Goal: Task Accomplishment & Management: Use online tool/utility

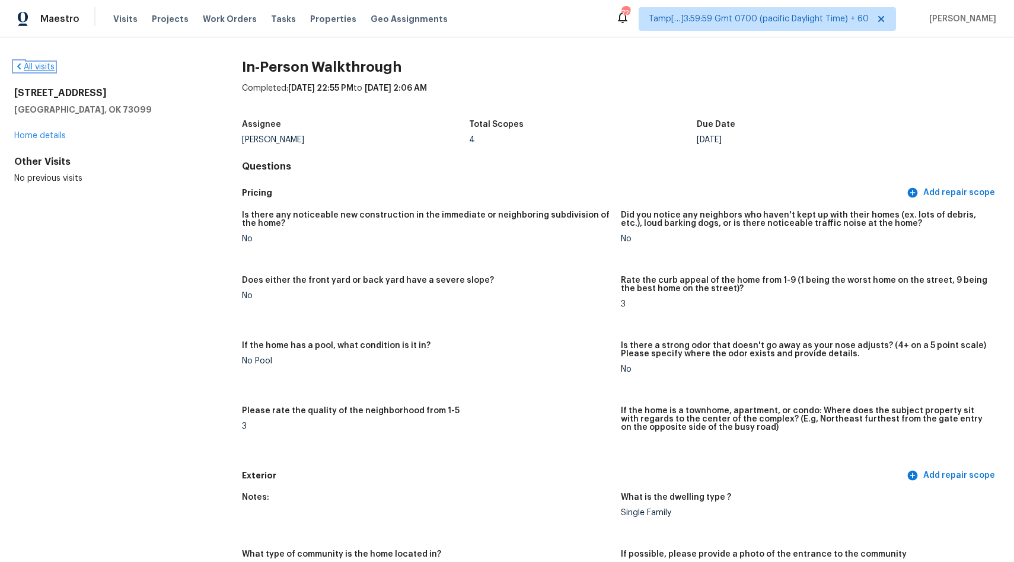
click at [41, 69] on link "All visits" at bounding box center [34, 67] width 40 height 8
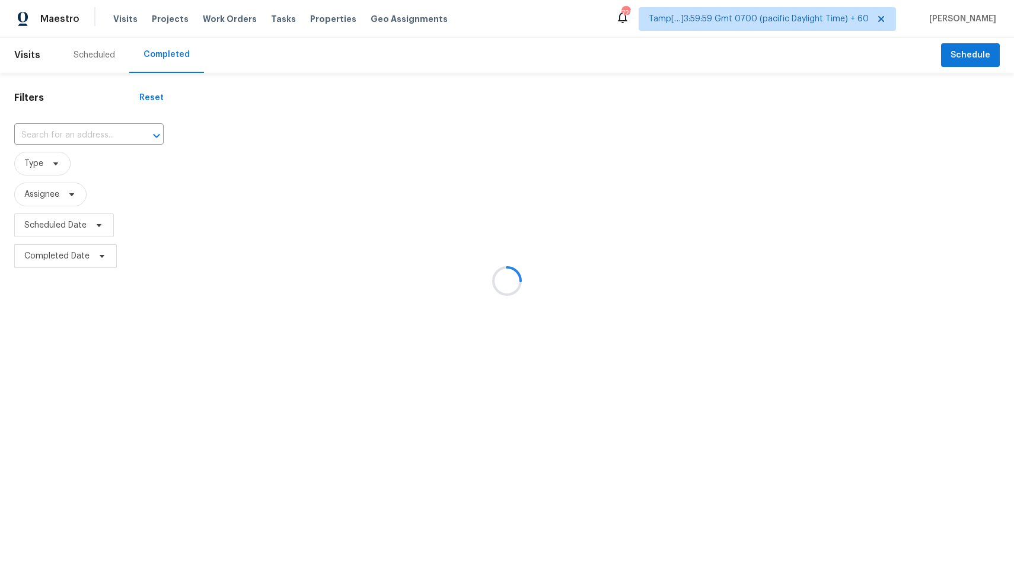
click at [113, 136] on div at bounding box center [507, 281] width 1014 height 562
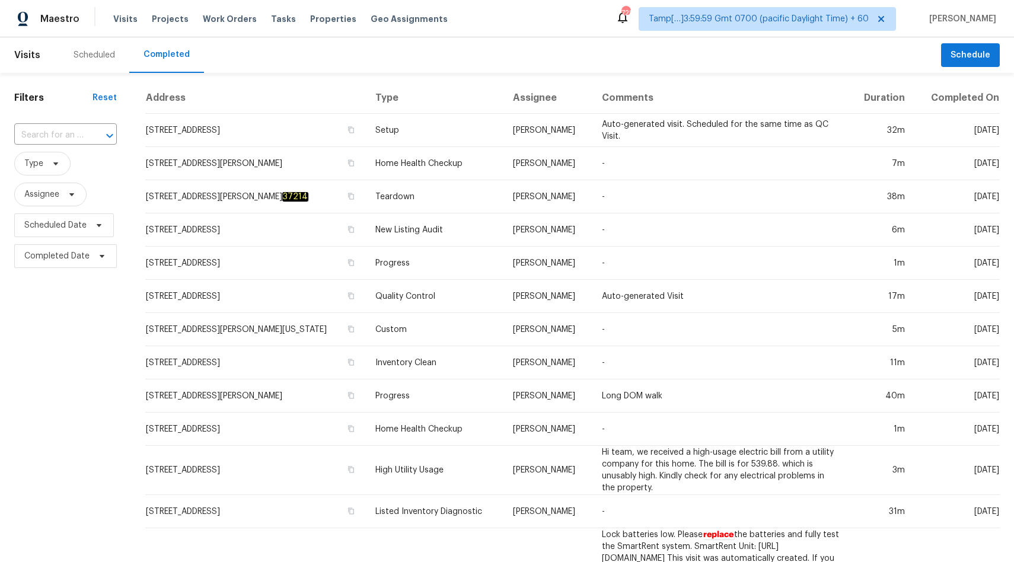
click at [98, 136] on div at bounding box center [101, 135] width 31 height 17
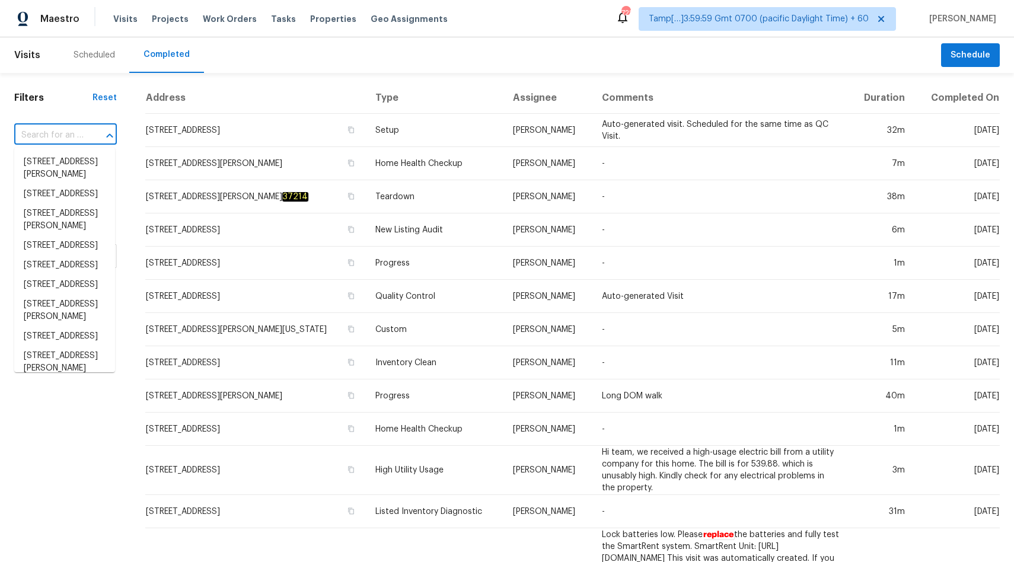
paste input "[STREET_ADDRESS][PERSON_NAME]"
type input "[STREET_ADDRESS][PERSON_NAME]"
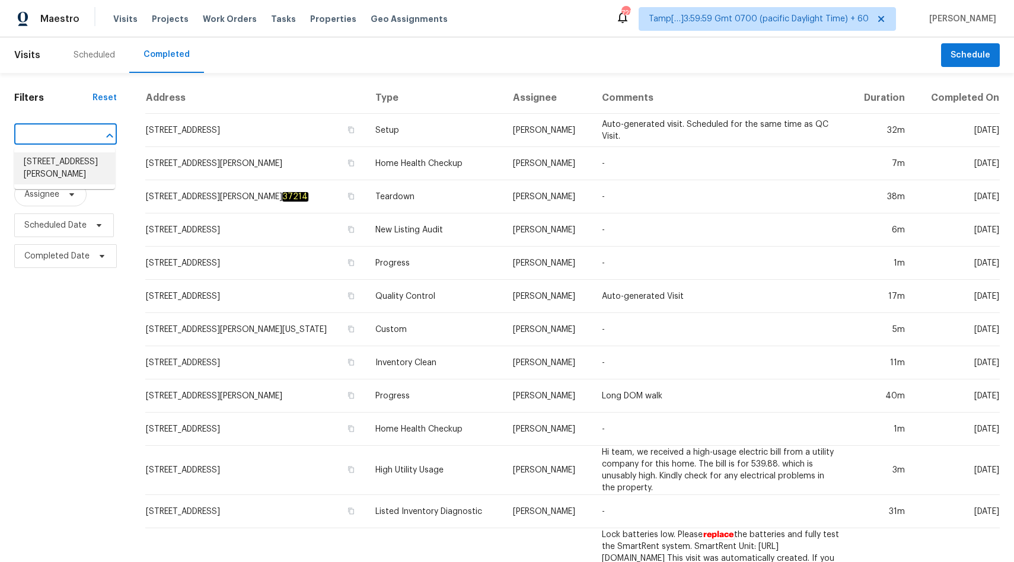
click at [53, 161] on li "[STREET_ADDRESS][PERSON_NAME]" at bounding box center [64, 168] width 101 height 32
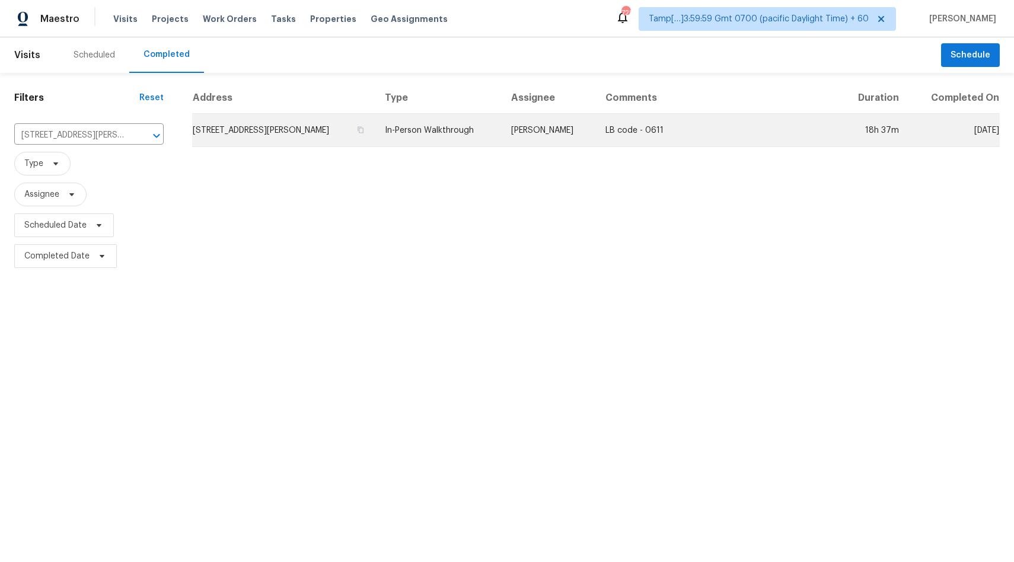
click at [397, 129] on td "In-Person Walkthrough" at bounding box center [438, 130] width 126 height 33
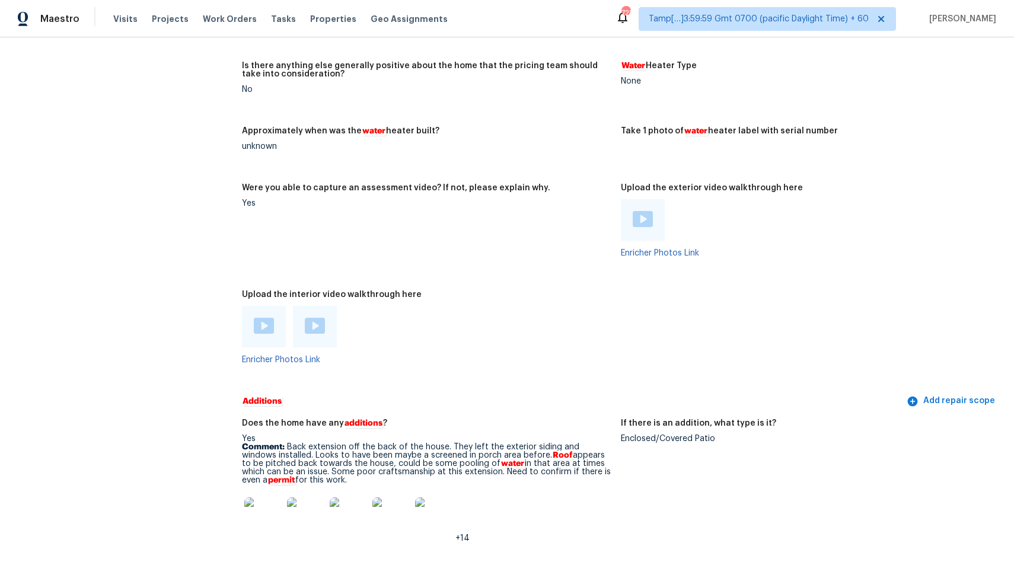
scroll to position [2578, 0]
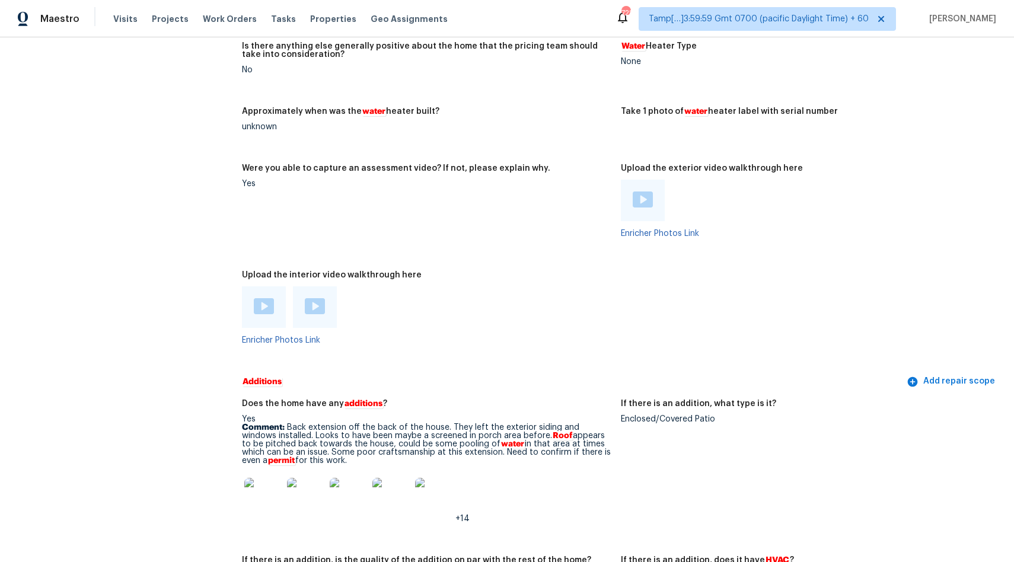
click at [270, 308] on img at bounding box center [264, 306] width 20 height 16
click at [321, 309] on img at bounding box center [315, 306] width 20 height 16
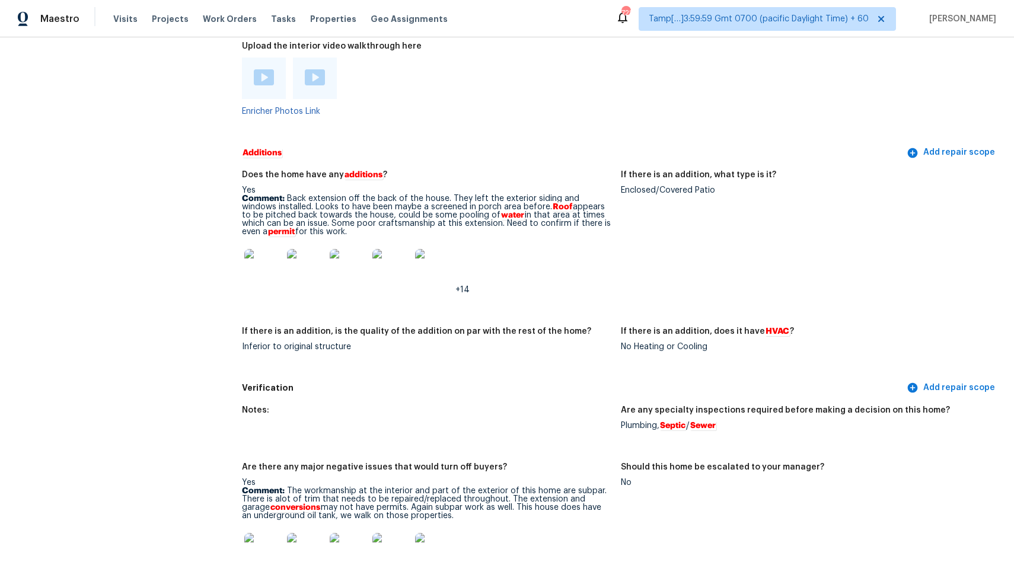
scroll to position [2814, 0]
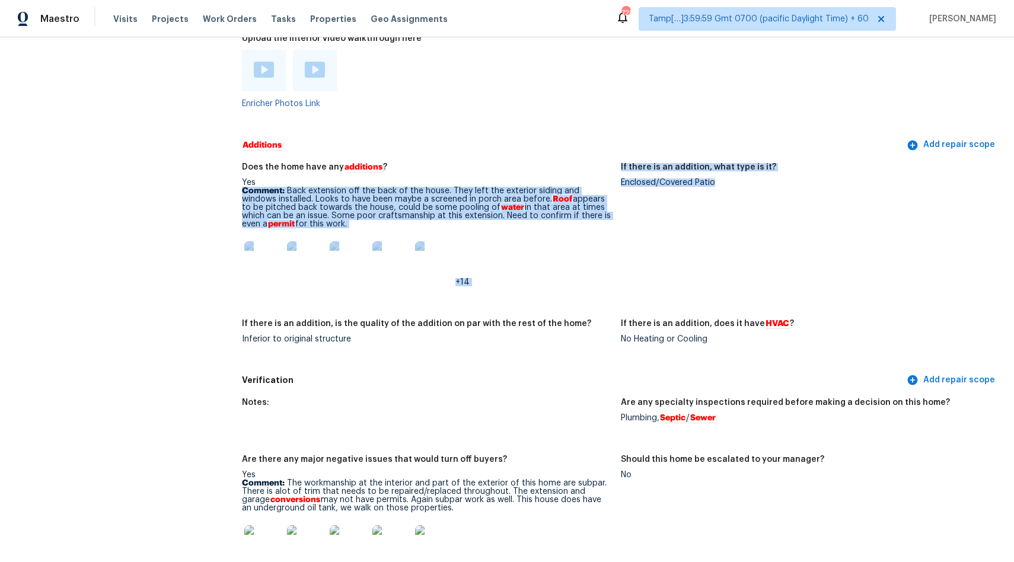
drag, startPoint x: 619, startPoint y: 186, endPoint x: 720, endPoint y: 185, distance: 101.4
click at [720, 185] on div "Does the home have any additions ? Yes Comment: Back extension off the back of …" at bounding box center [621, 262] width 758 height 213
click at [713, 183] on div "Enclosed/Covered Patio" at bounding box center [805, 182] width 369 height 8
drag, startPoint x: 716, startPoint y: 183, endPoint x: 615, endPoint y: 184, distance: 100.2
click at [615, 184] on div "Does the home have any additions ? Yes Comment: Back extension off the back of …" at bounding box center [621, 262] width 758 height 213
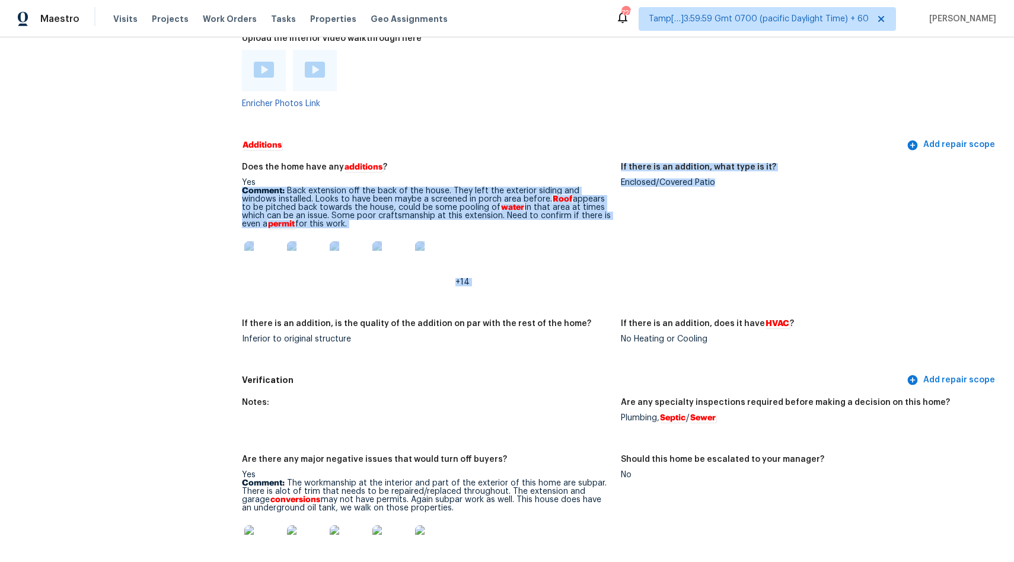
click at [615, 184] on figure "Does the home have any additions ? Yes Comment: Back extension off the back of …" at bounding box center [431, 234] width 379 height 142
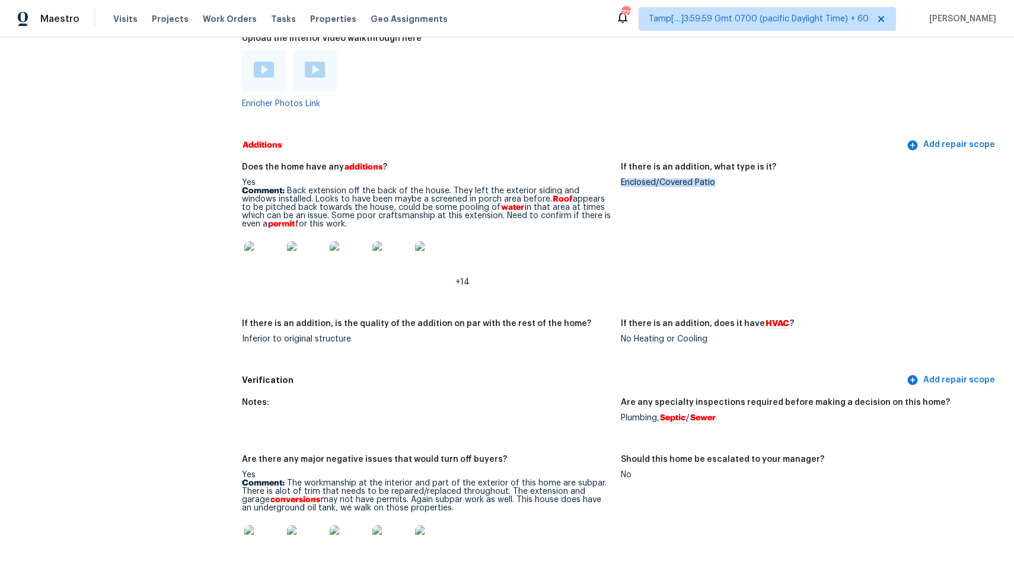
drag, startPoint x: 622, startPoint y: 183, endPoint x: 713, endPoint y: 183, distance: 90.1
click at [713, 183] on div "Enclosed/Covered Patio" at bounding box center [805, 182] width 369 height 8
copy div "Enclosed/Covered Patio"
click at [263, 276] on img at bounding box center [263, 260] width 38 height 38
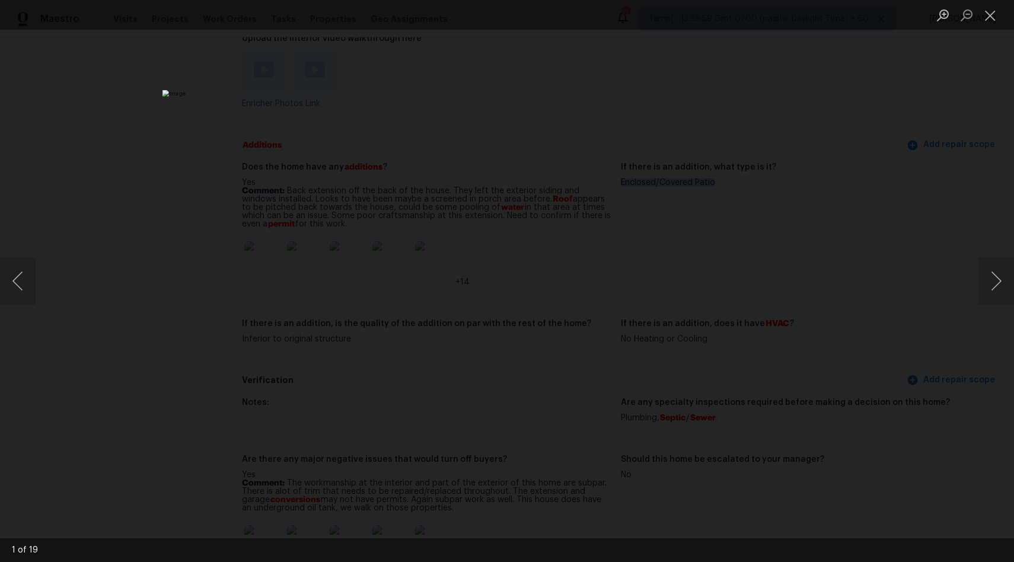
click at [312, 233] on img "Lightbox" at bounding box center [506, 281] width 689 height 382
click at [991, 286] on button "Next image" at bounding box center [996, 280] width 36 height 47
click at [989, 280] on button "Next image" at bounding box center [996, 280] width 36 height 47
click at [1003, 286] on button "Next image" at bounding box center [996, 280] width 36 height 47
click at [553, 366] on img "Lightbox" at bounding box center [506, 281] width 689 height 382
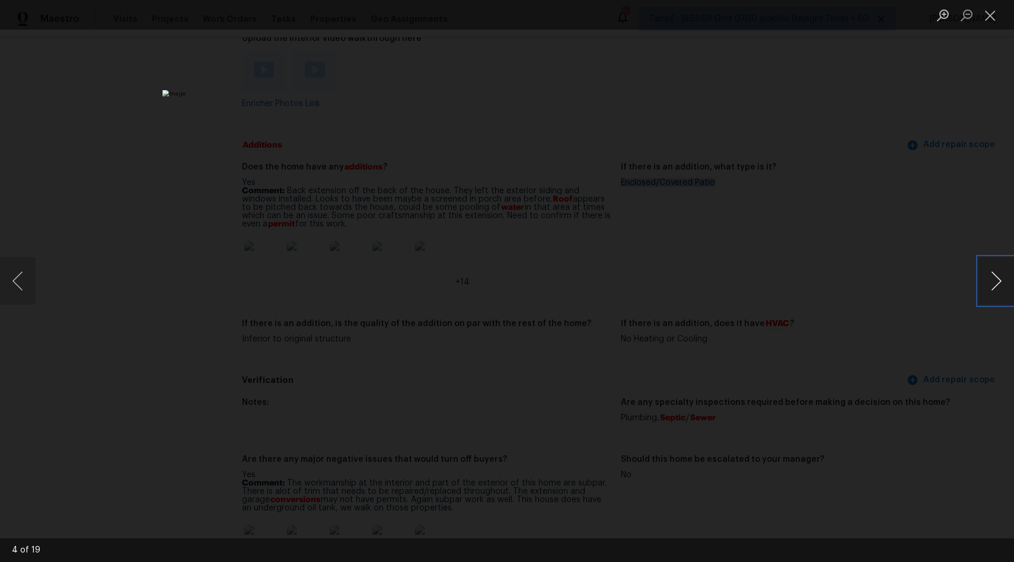
click at [1001, 285] on button "Next image" at bounding box center [996, 280] width 36 height 47
click at [992, 277] on button "Next image" at bounding box center [996, 280] width 36 height 47
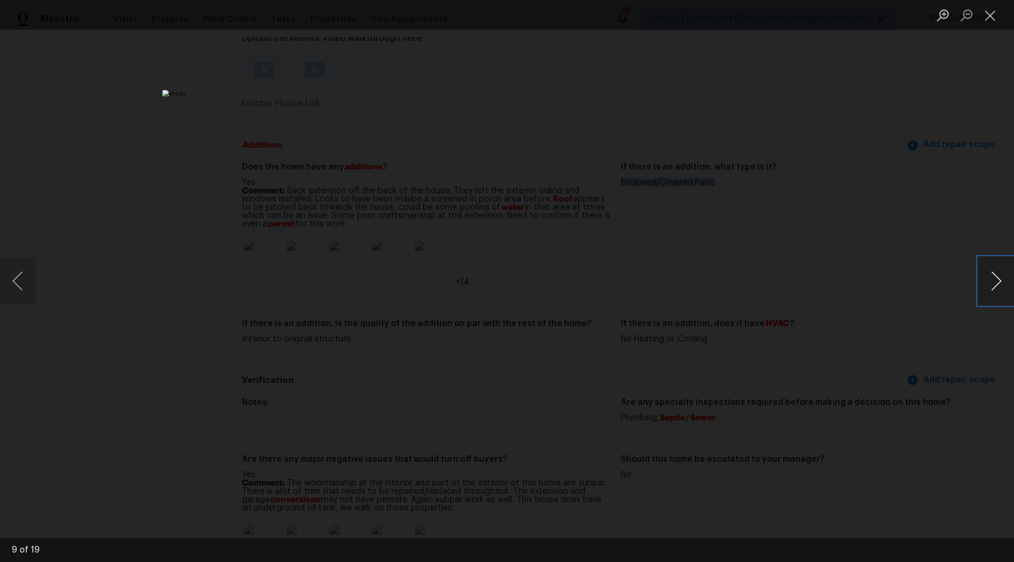
click at [992, 277] on button "Next image" at bounding box center [996, 280] width 36 height 47
click at [994, 287] on button "Next image" at bounding box center [996, 280] width 36 height 47
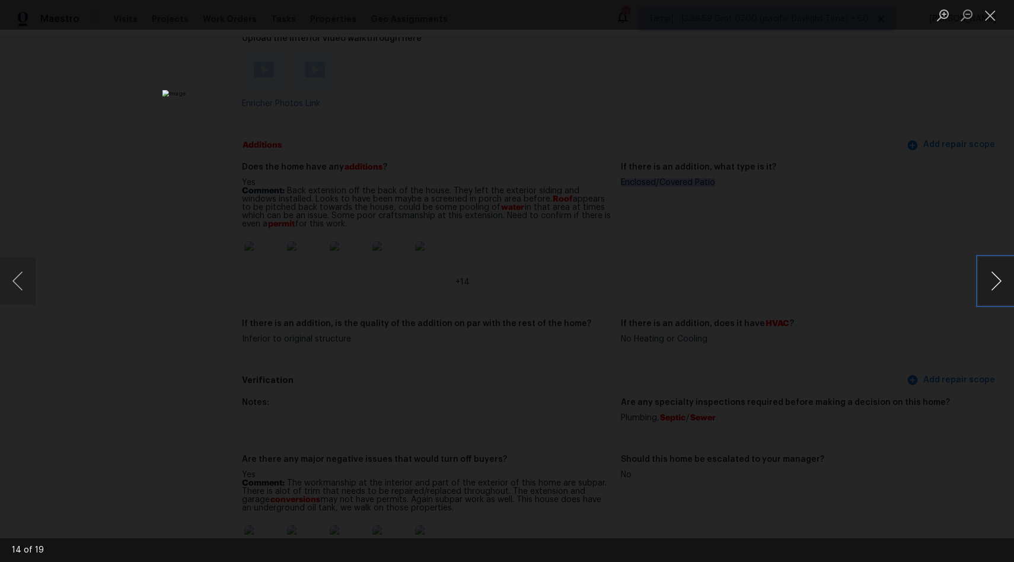
click at [994, 287] on button "Next image" at bounding box center [996, 280] width 36 height 47
click at [994, 285] on button "Next image" at bounding box center [996, 280] width 36 height 47
click at [987, 295] on button "Next image" at bounding box center [996, 280] width 36 height 47
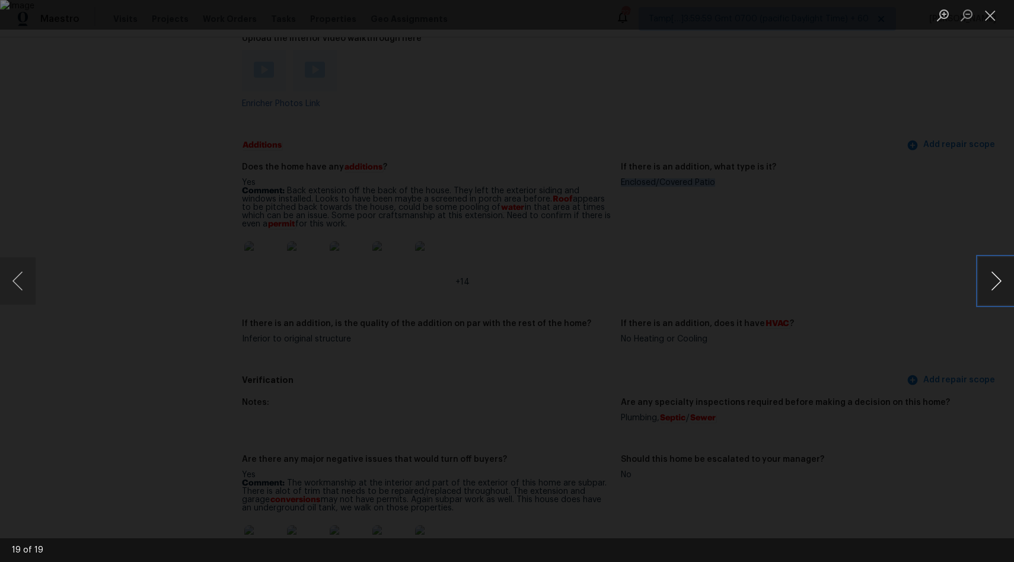
click at [987, 295] on button "Next image" at bounding box center [996, 280] width 36 height 47
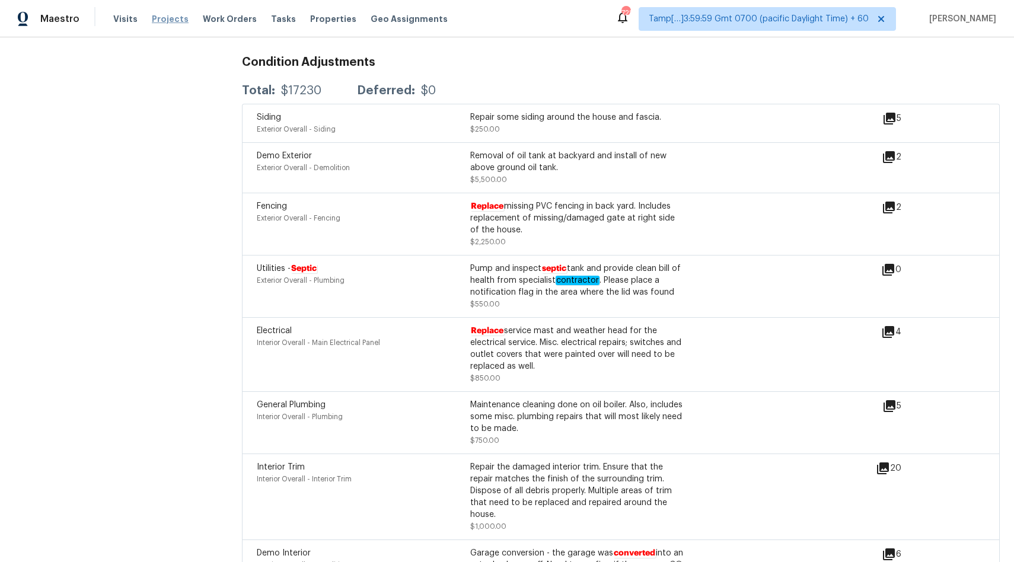
scroll to position [2129, 0]
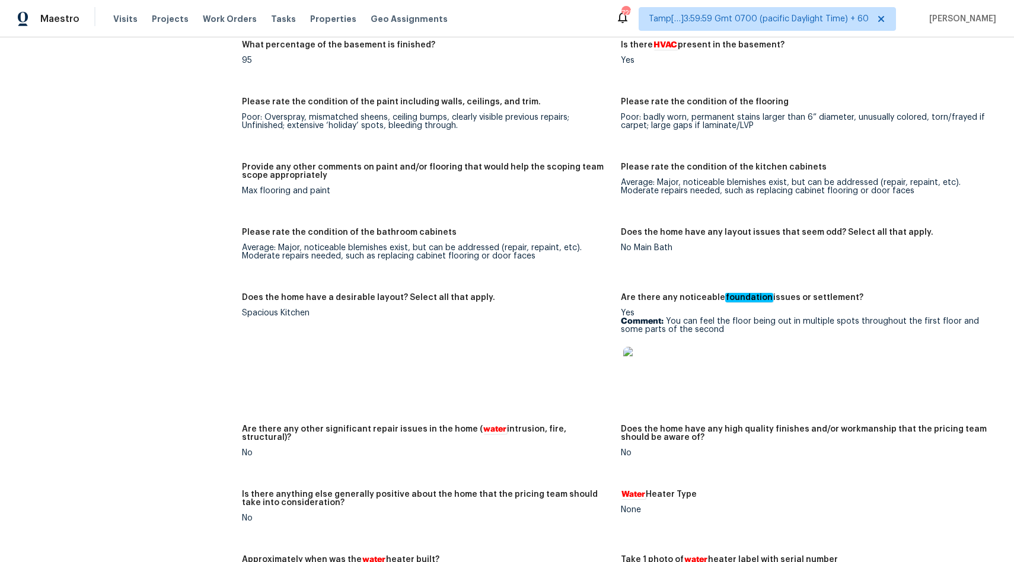
click at [639, 361] on img at bounding box center [642, 366] width 38 height 38
click at [638, 367] on img at bounding box center [642, 366] width 38 height 38
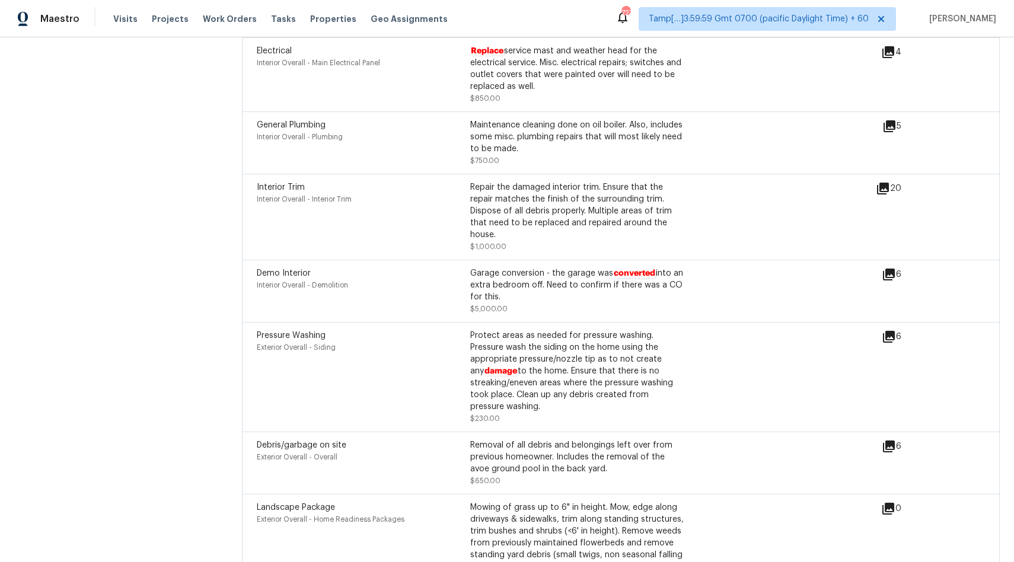
scroll to position [4078, 0]
click at [890, 132] on icon at bounding box center [889, 126] width 12 height 12
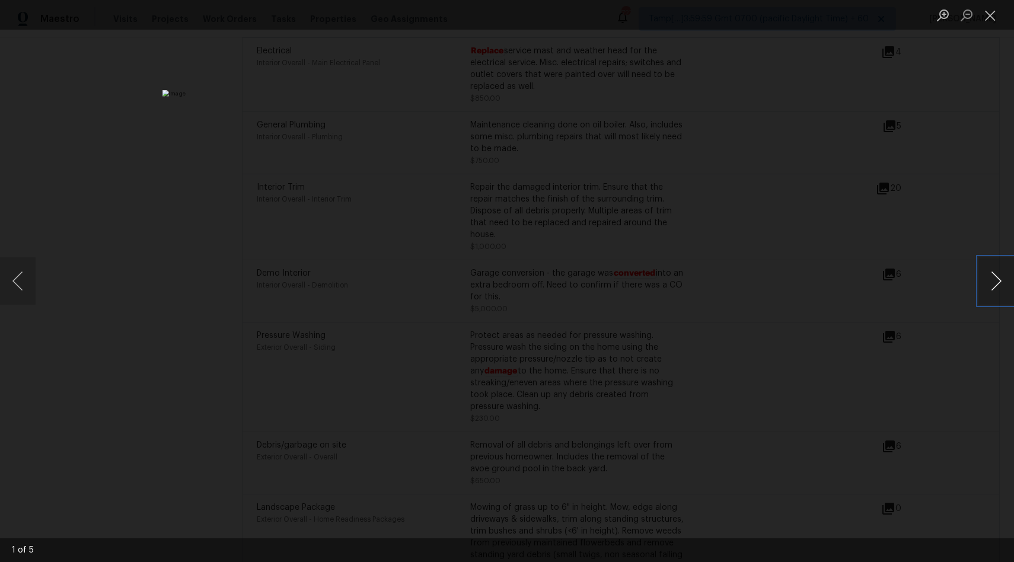
click at [995, 282] on button "Next image" at bounding box center [996, 280] width 36 height 47
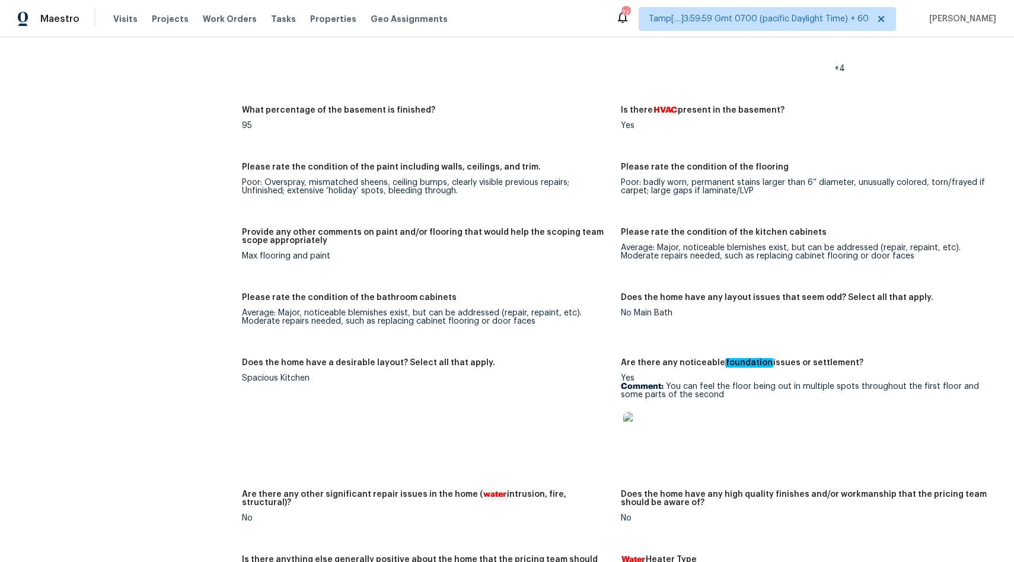
scroll to position [2661, 0]
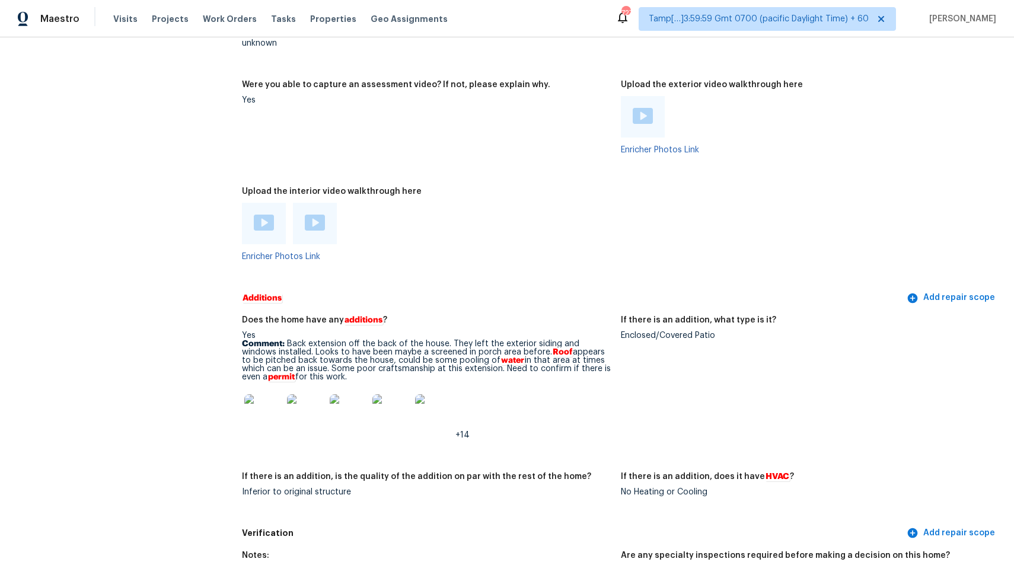
click at [437, 413] on img at bounding box center [434, 413] width 38 height 38
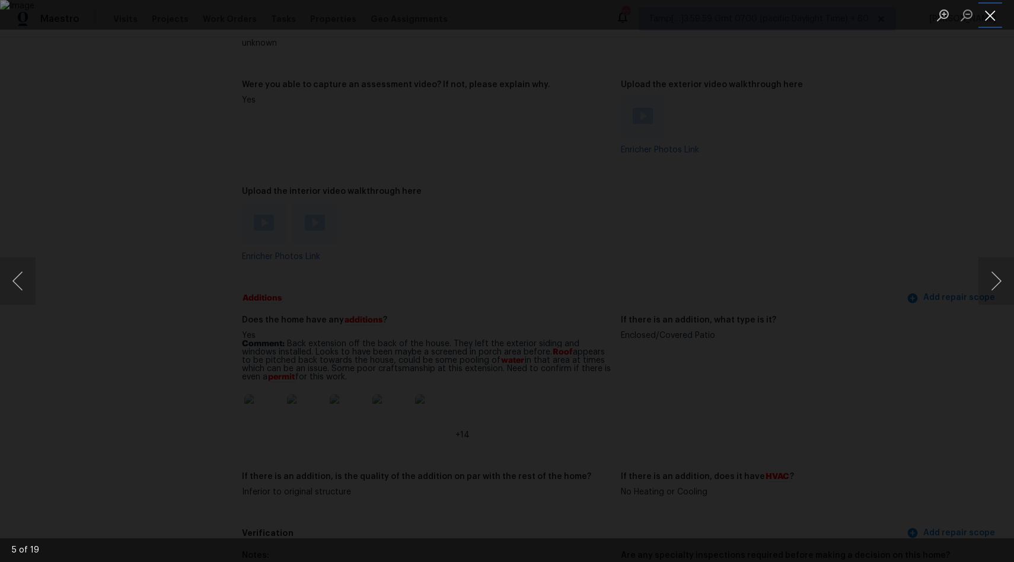
click at [986, 21] on button "Close lightbox" at bounding box center [990, 15] width 24 height 21
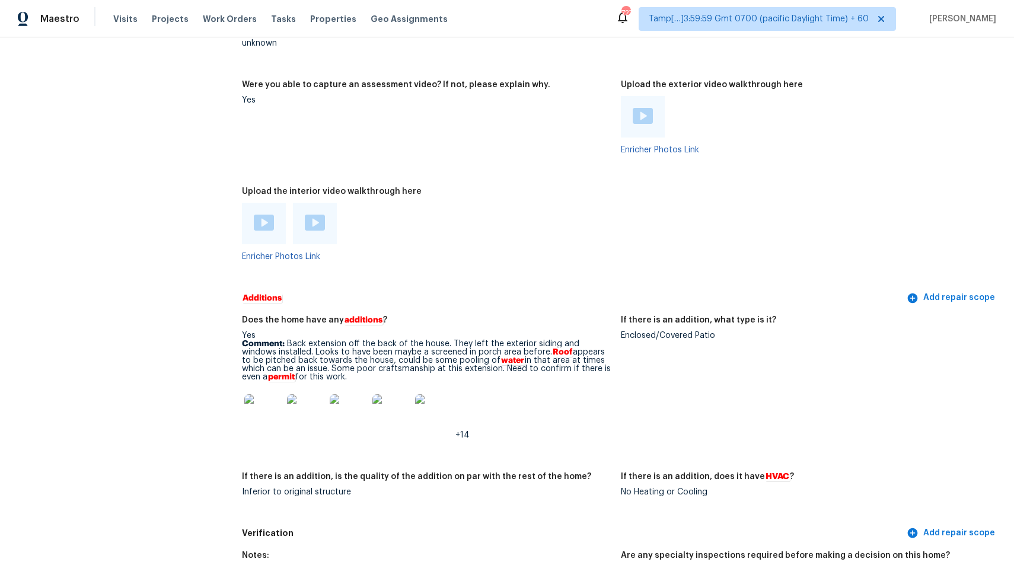
click at [255, 420] on img at bounding box center [263, 413] width 38 height 38
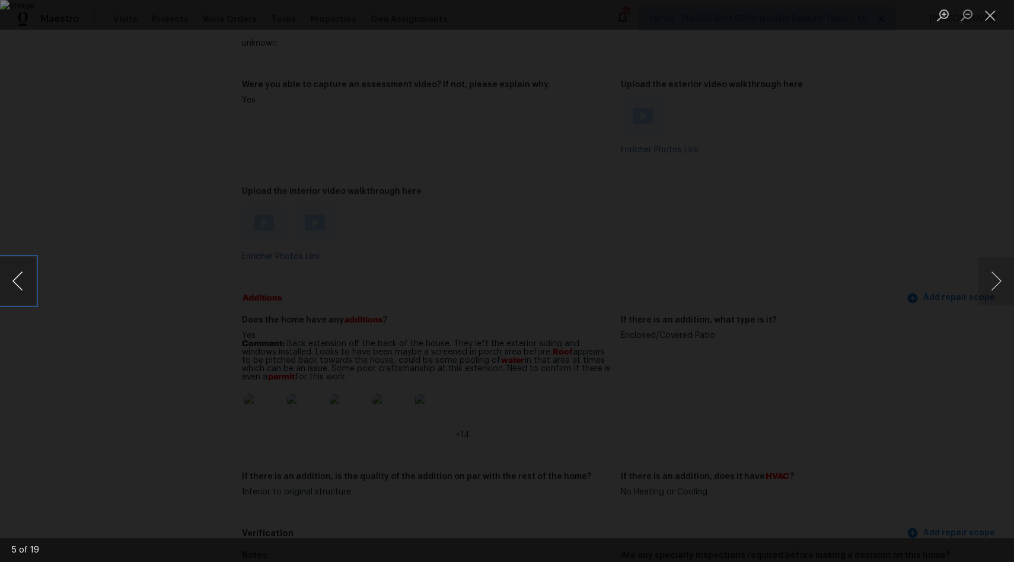
click at [13, 297] on button "Previous image" at bounding box center [18, 280] width 36 height 47
click at [981, 277] on button "Next image" at bounding box center [996, 280] width 36 height 47
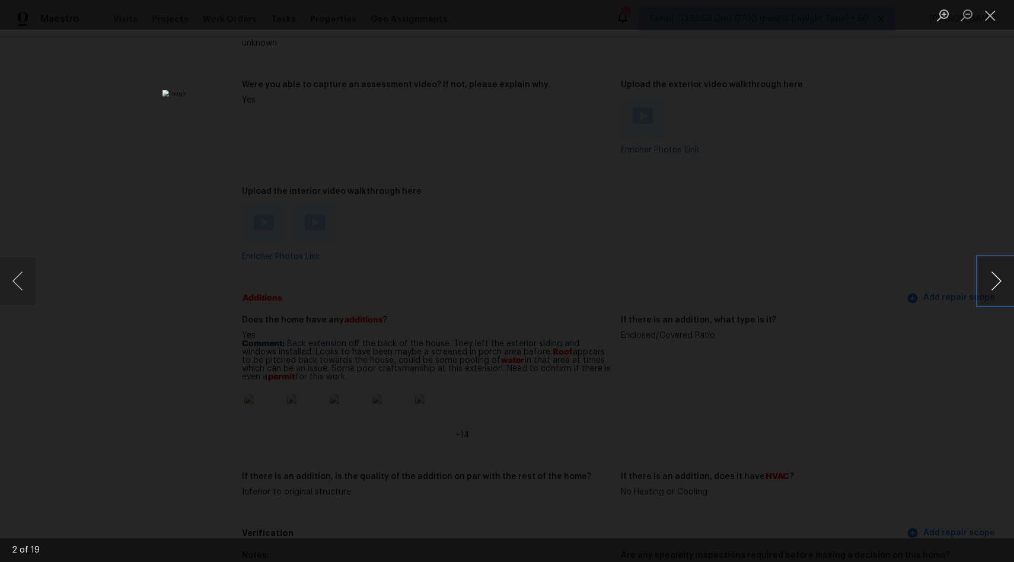
click at [981, 277] on button "Next image" at bounding box center [996, 280] width 36 height 47
click at [26, 285] on button "Previous image" at bounding box center [18, 280] width 36 height 47
click at [9, 280] on button "Previous image" at bounding box center [18, 280] width 36 height 47
click at [995, 279] on button "Next image" at bounding box center [996, 280] width 36 height 47
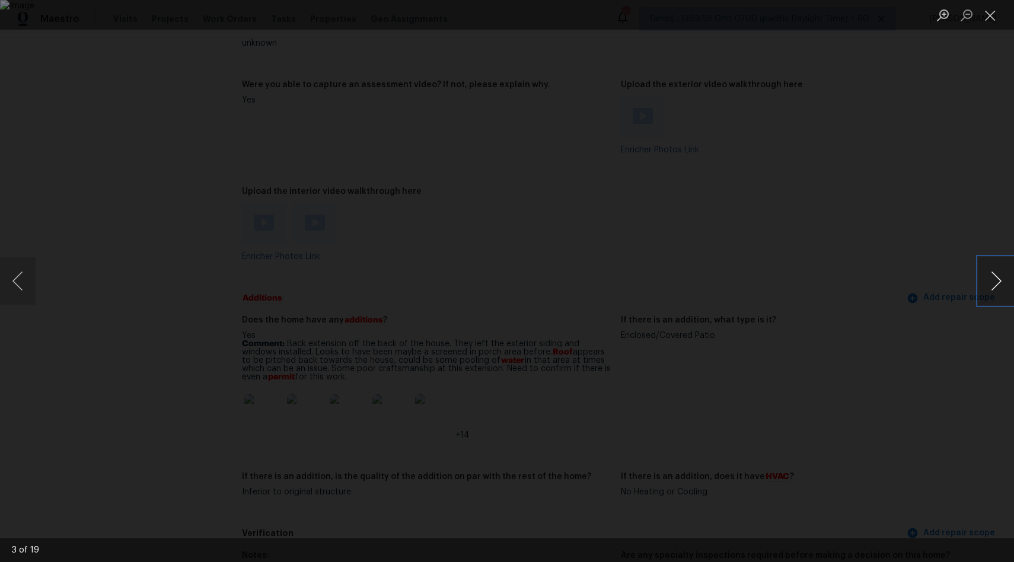
click at [995, 279] on button "Next image" at bounding box center [996, 280] width 36 height 47
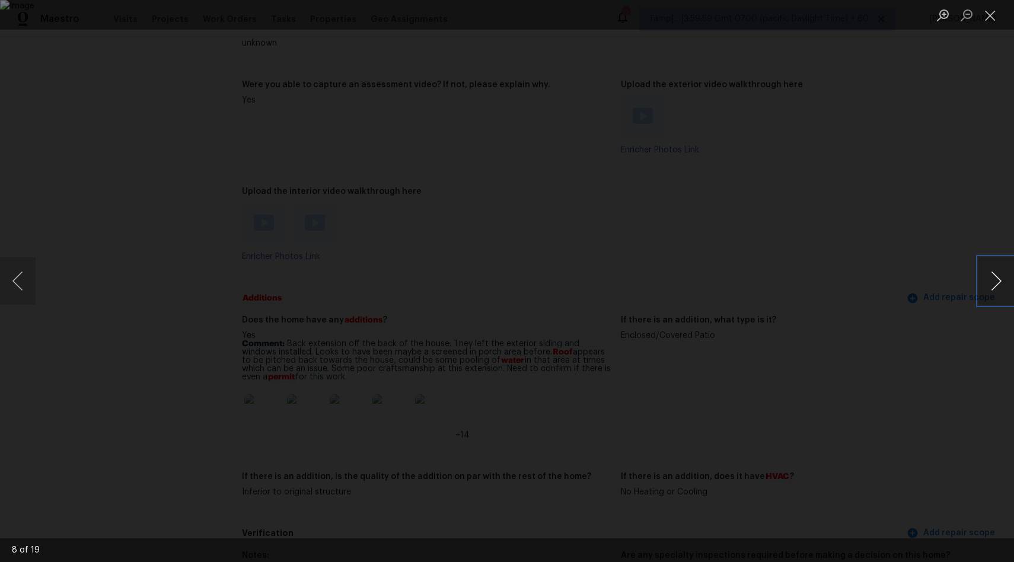
click at [995, 279] on button "Next image" at bounding box center [996, 280] width 36 height 47
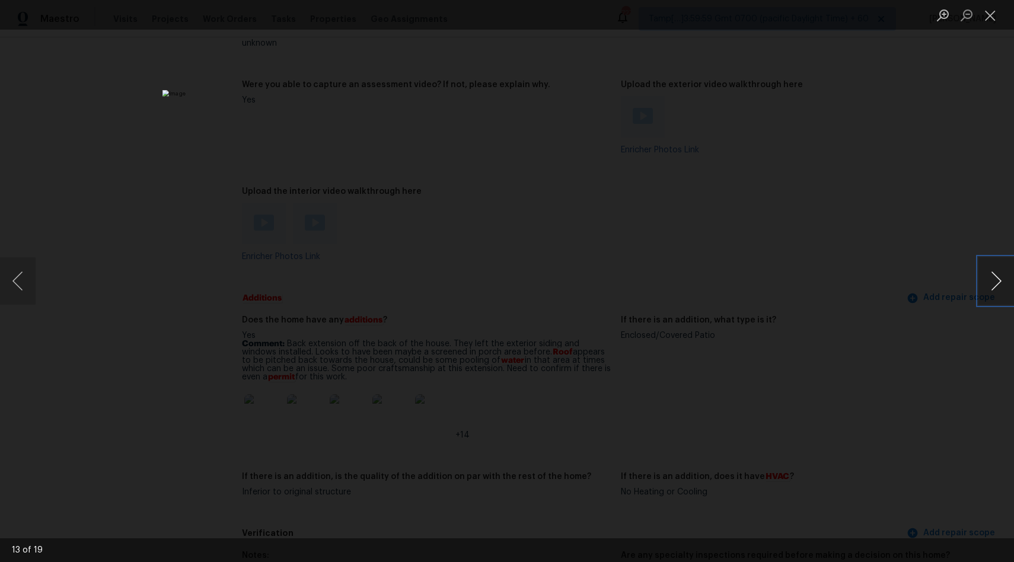
click at [995, 279] on button "Next image" at bounding box center [996, 280] width 36 height 47
click at [7, 270] on button "Previous image" at bounding box center [18, 280] width 36 height 47
click at [988, 276] on button "Next image" at bounding box center [996, 280] width 36 height 47
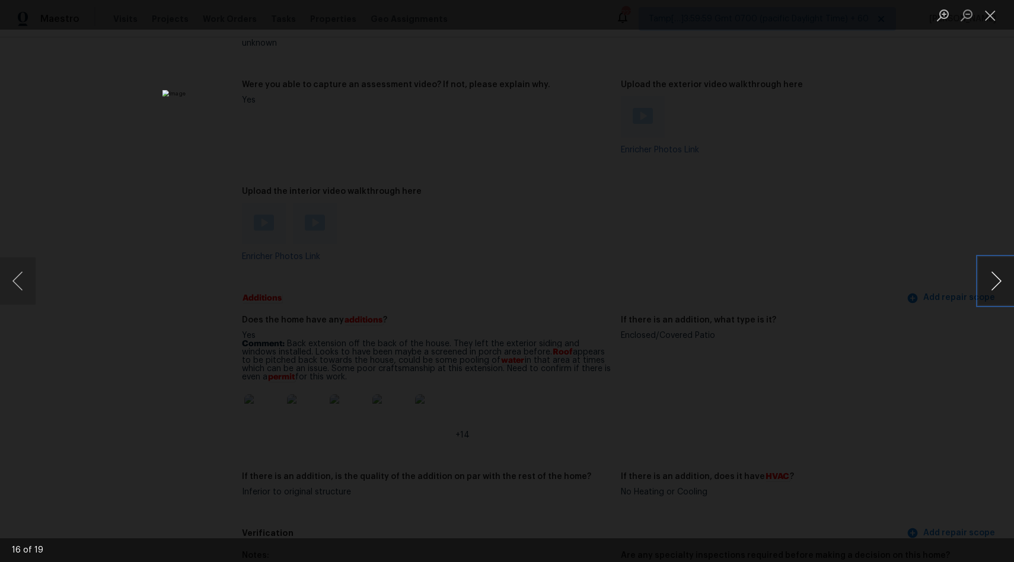
click at [988, 276] on button "Next image" at bounding box center [996, 280] width 36 height 47
click at [997, 293] on button "Next image" at bounding box center [996, 280] width 36 height 47
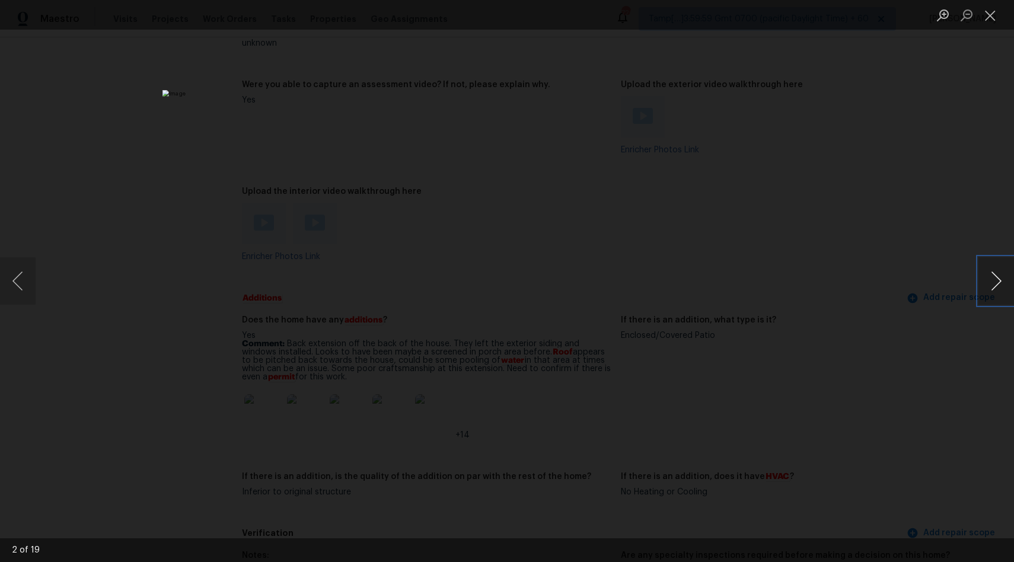
click at [1013, 263] on button "Next image" at bounding box center [996, 280] width 36 height 47
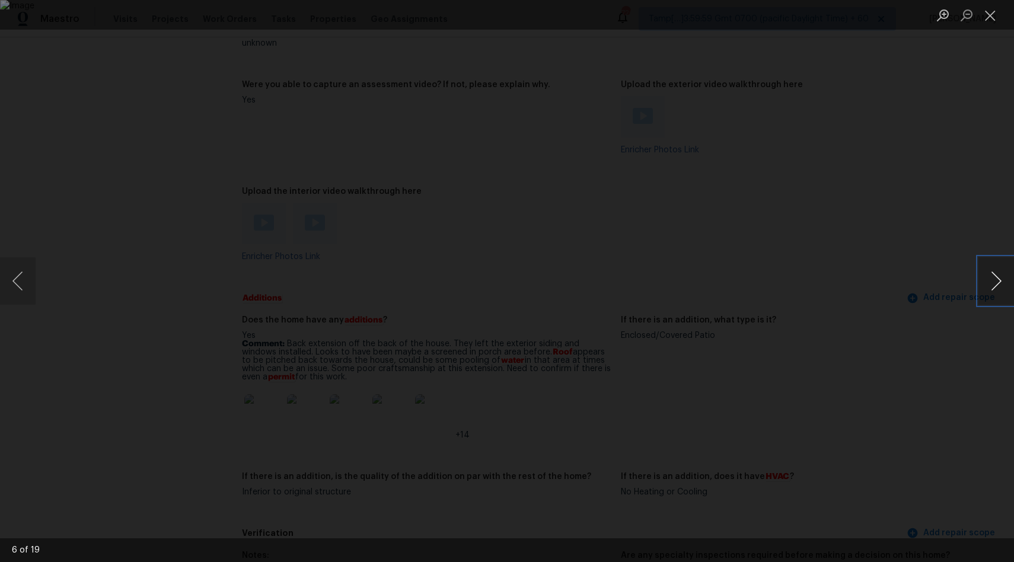
click at [1013, 263] on button "Next image" at bounding box center [996, 280] width 36 height 47
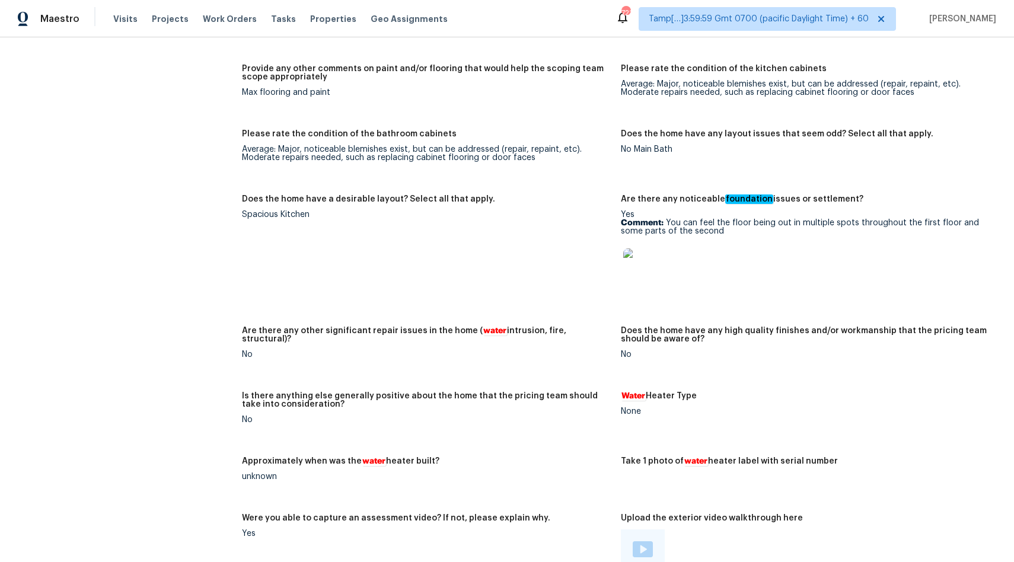
scroll to position [2229, 0]
click at [637, 267] on img at bounding box center [642, 266] width 38 height 38
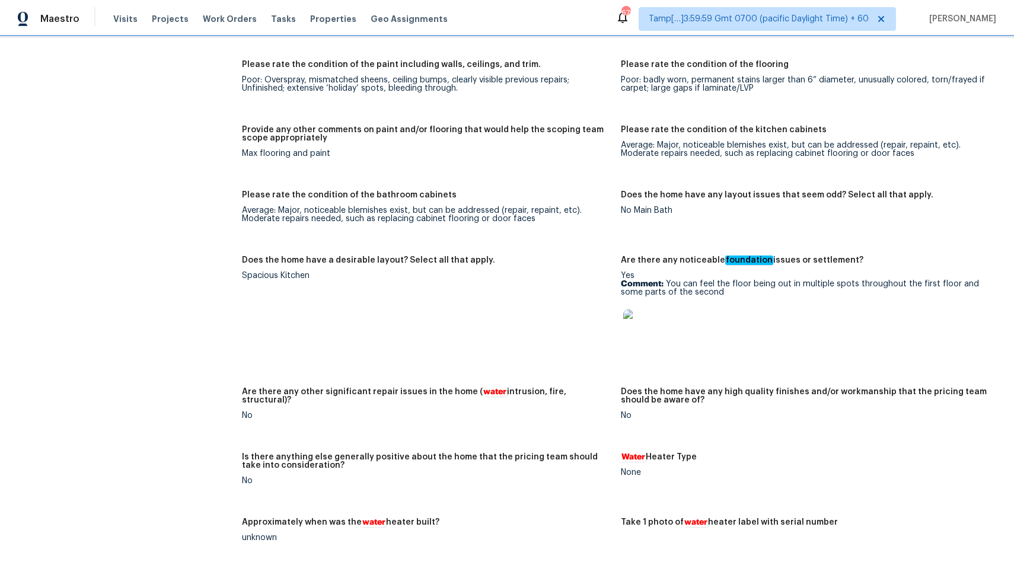
scroll to position [2194, 0]
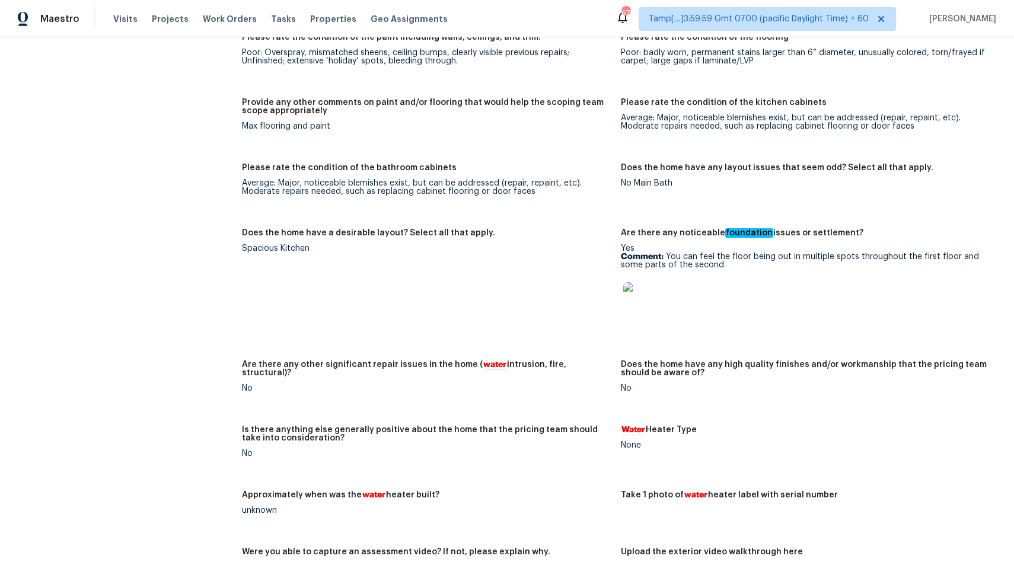
click at [630, 304] on img at bounding box center [642, 301] width 38 height 38
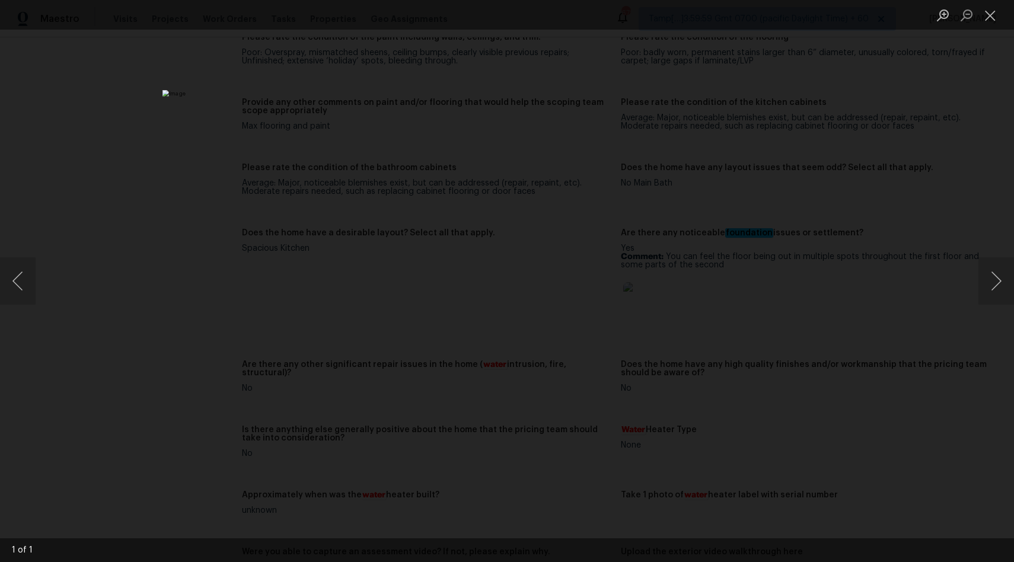
click at [526, 226] on img "Lightbox" at bounding box center [506, 281] width 689 height 382
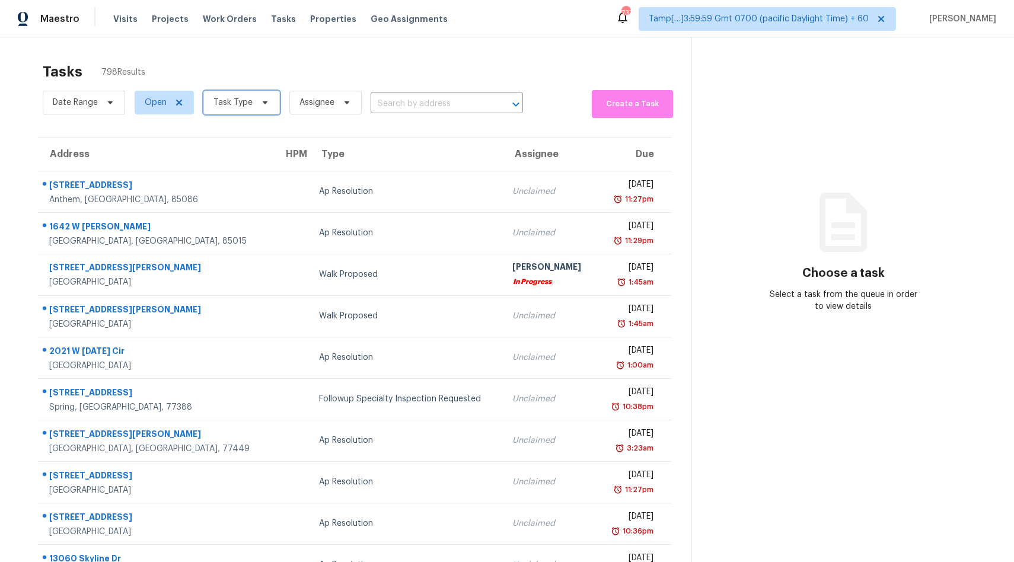
click at [228, 101] on span "Task Type" at bounding box center [232, 103] width 39 height 12
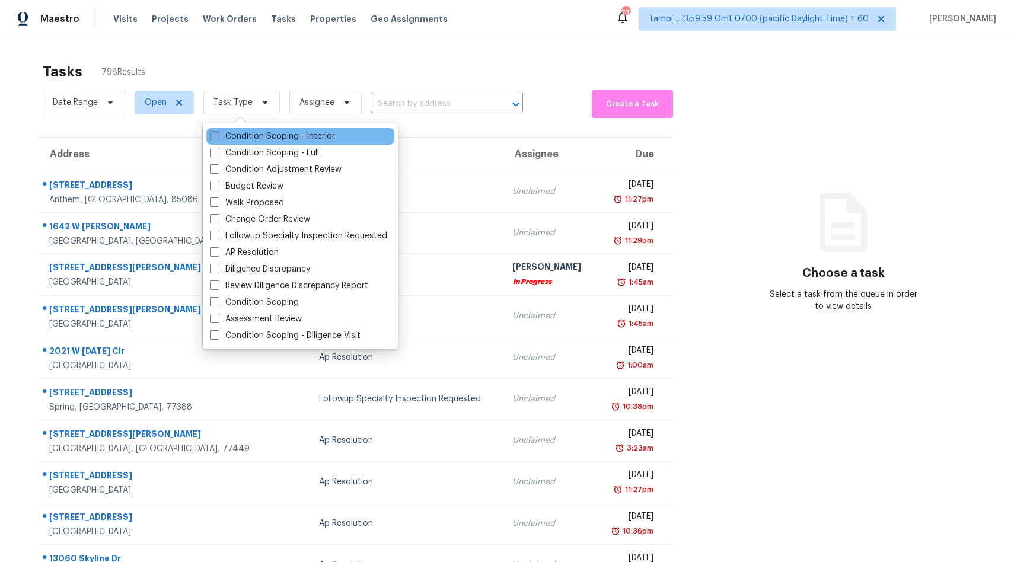
click at [248, 142] on label "Condition Scoping - Interior" at bounding box center [272, 136] width 125 height 12
click at [218, 138] on input "Condition Scoping - Interior" at bounding box center [214, 134] width 8 height 8
checkbox input "true"
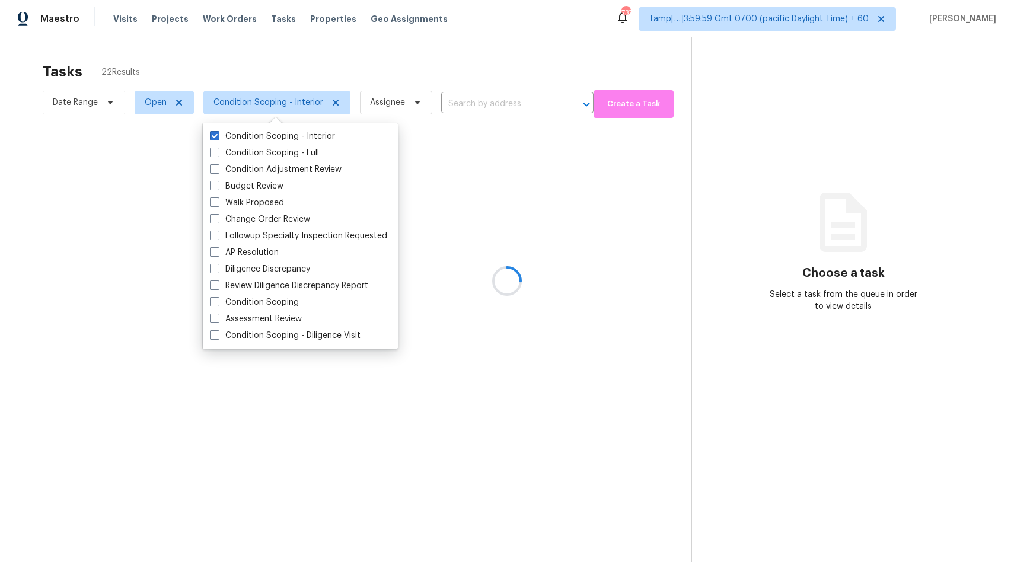
click at [383, 49] on div at bounding box center [507, 281] width 1014 height 562
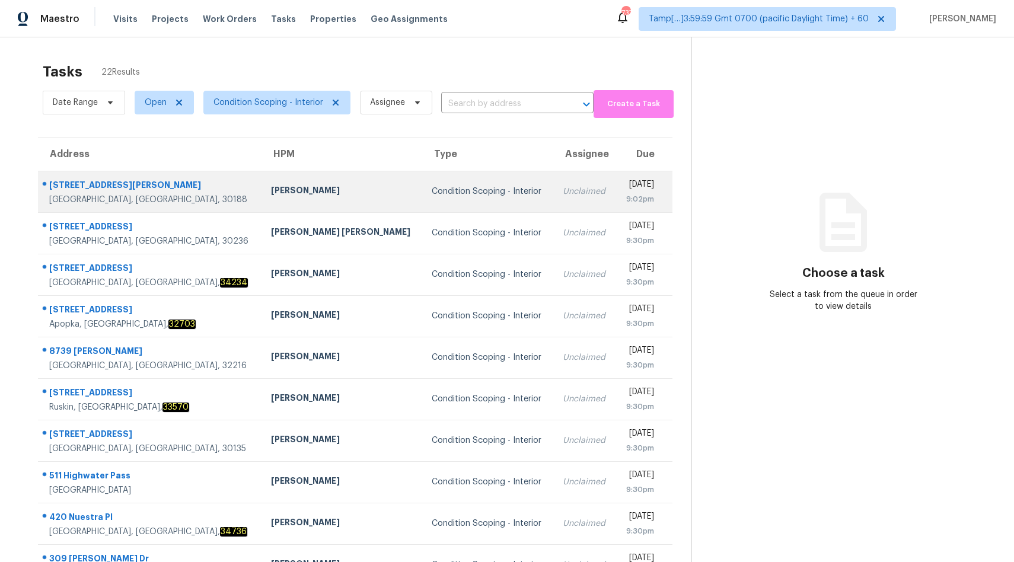
scroll to position [56, 0]
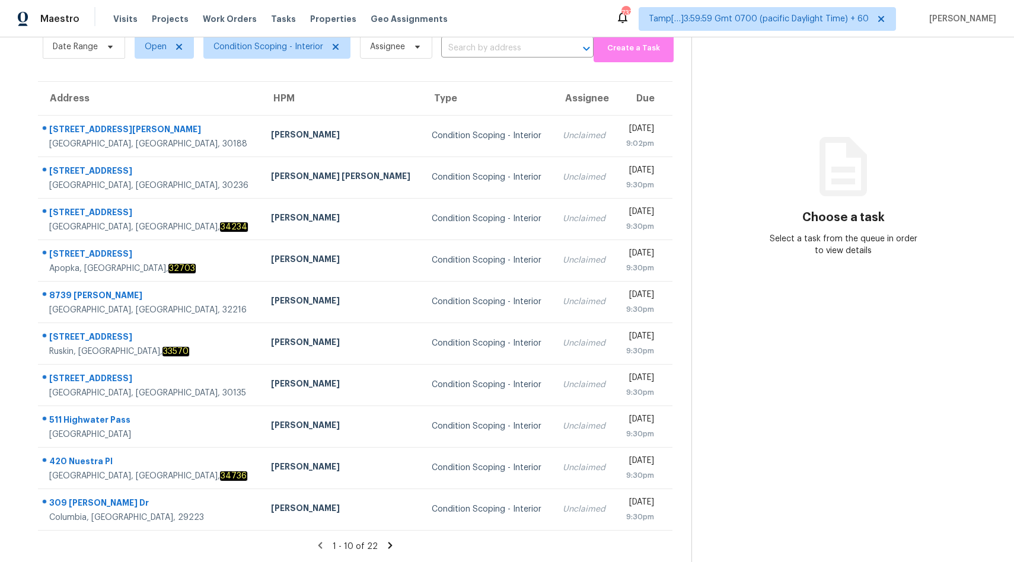
click at [386, 547] on icon at bounding box center [390, 545] width 11 height 11
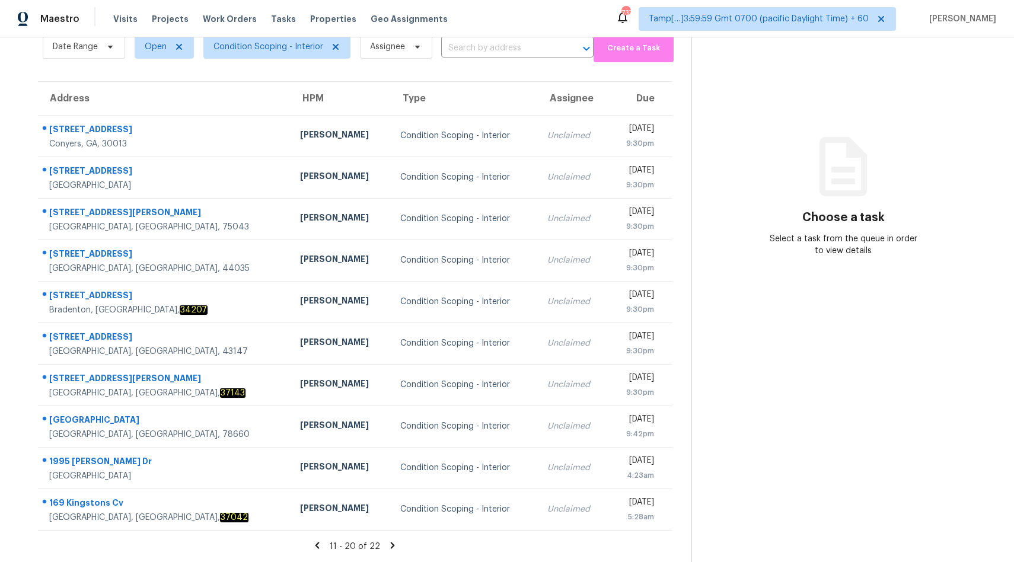
click at [320, 551] on div "11 - 20 of 22" at bounding box center [355, 546] width 672 height 12
click at [319, 545] on icon at bounding box center [317, 545] width 4 height 7
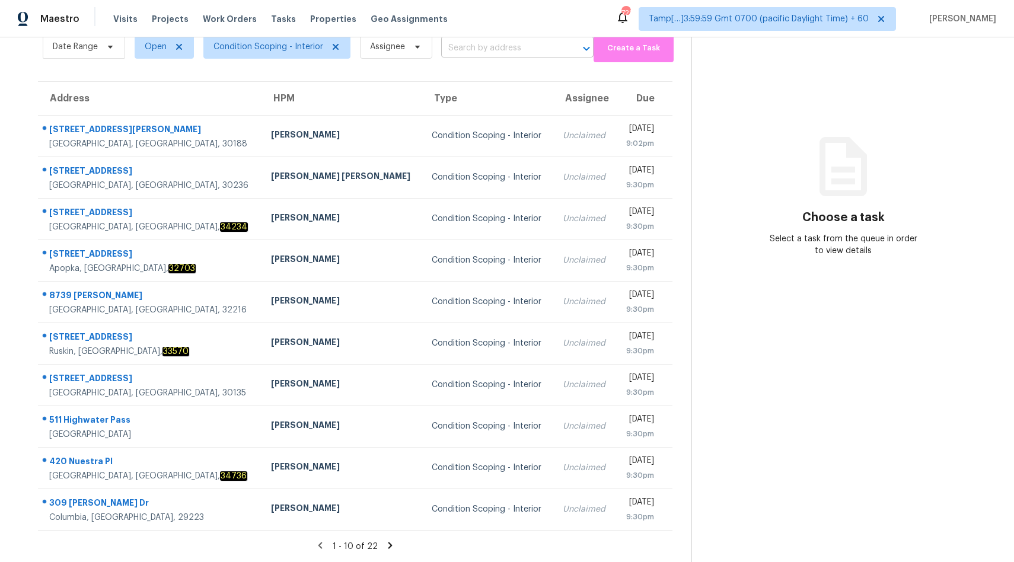
click at [491, 49] on input "text" at bounding box center [500, 48] width 119 height 18
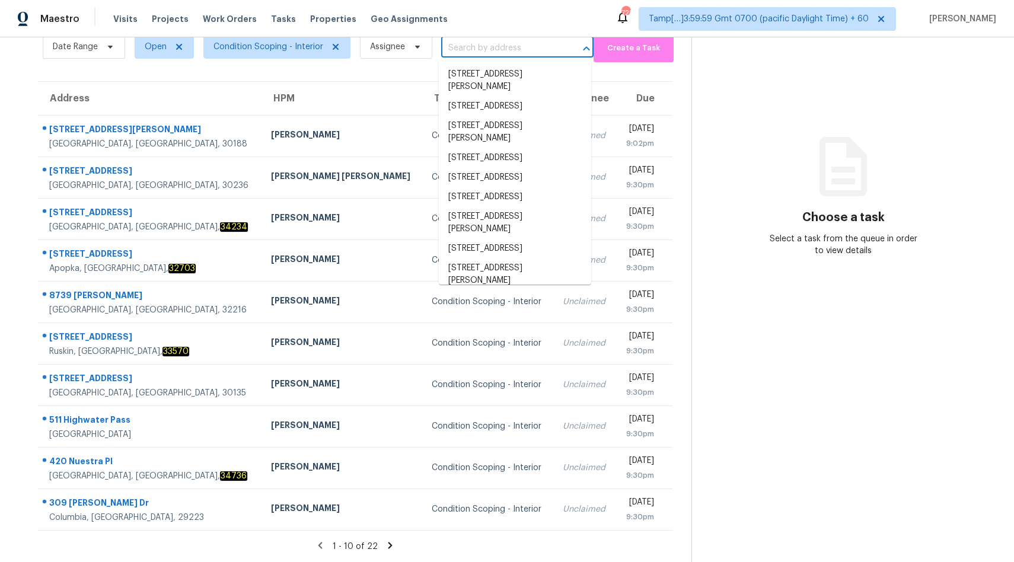
paste input "[STREET_ADDRESS][PERSON_NAME]"
type input "[STREET_ADDRESS][PERSON_NAME]"
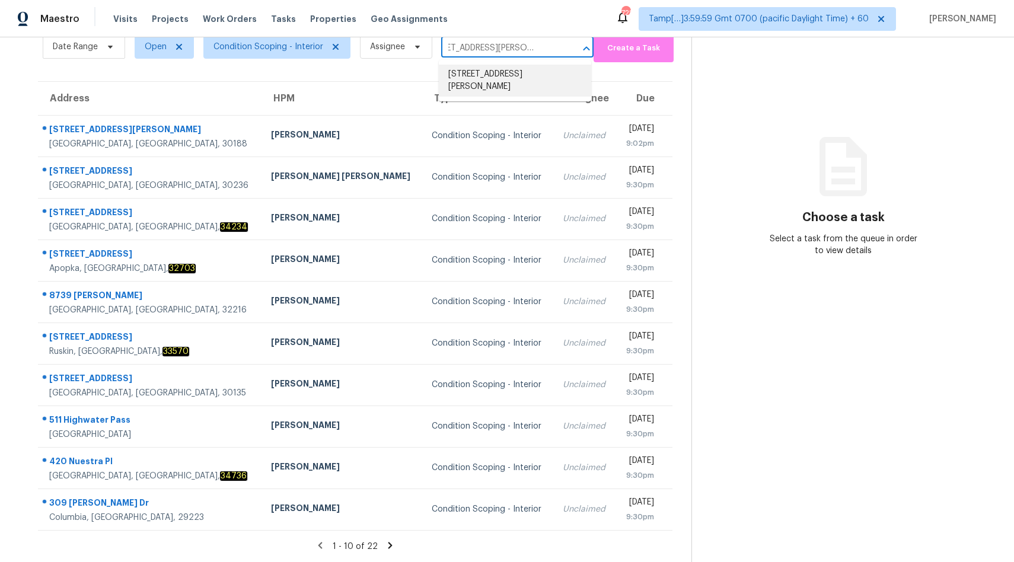
click at [480, 79] on li "[STREET_ADDRESS][PERSON_NAME]" at bounding box center [515, 81] width 152 height 32
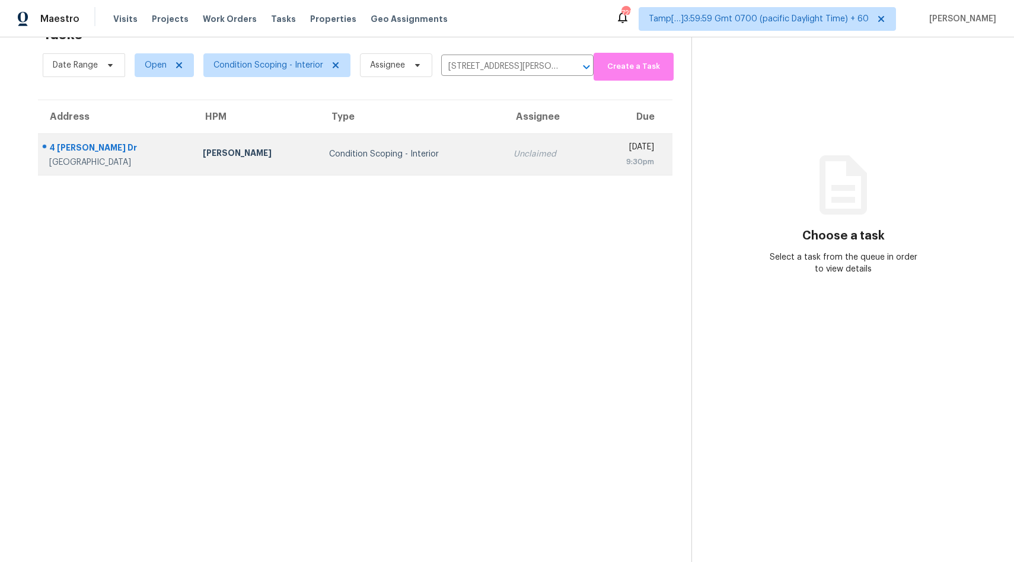
click at [434, 149] on div "Condition Scoping - Interior" at bounding box center [411, 154] width 165 height 12
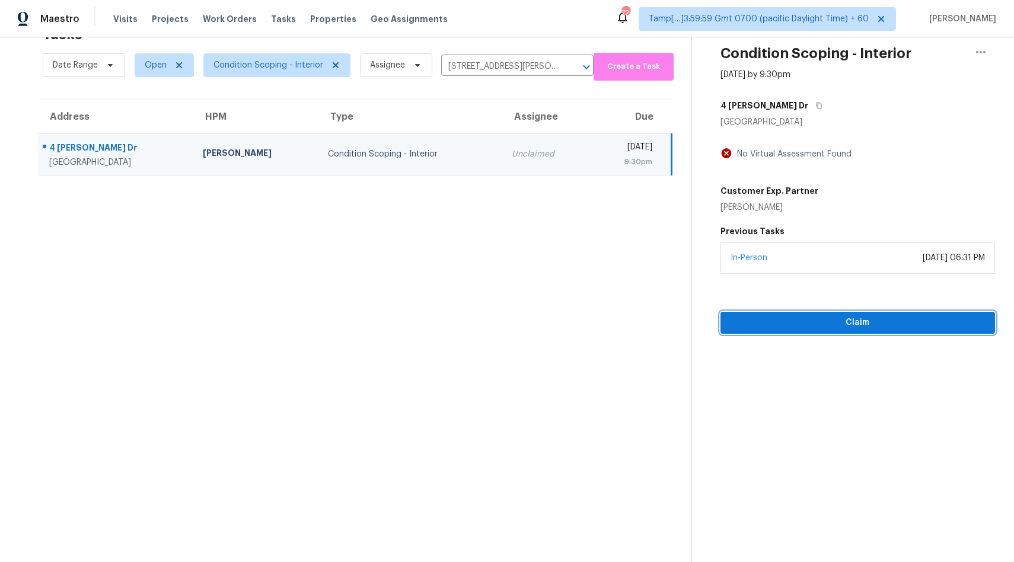
click at [842, 320] on span "Claim" at bounding box center [858, 322] width 256 height 15
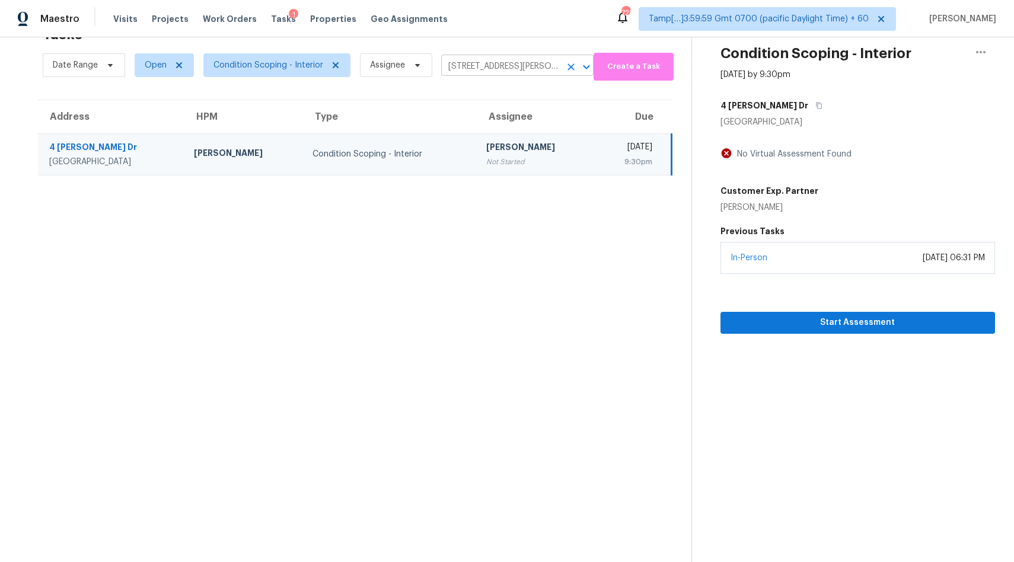
click at [471, 63] on input "[STREET_ADDRESS][PERSON_NAME]" at bounding box center [500, 67] width 119 height 18
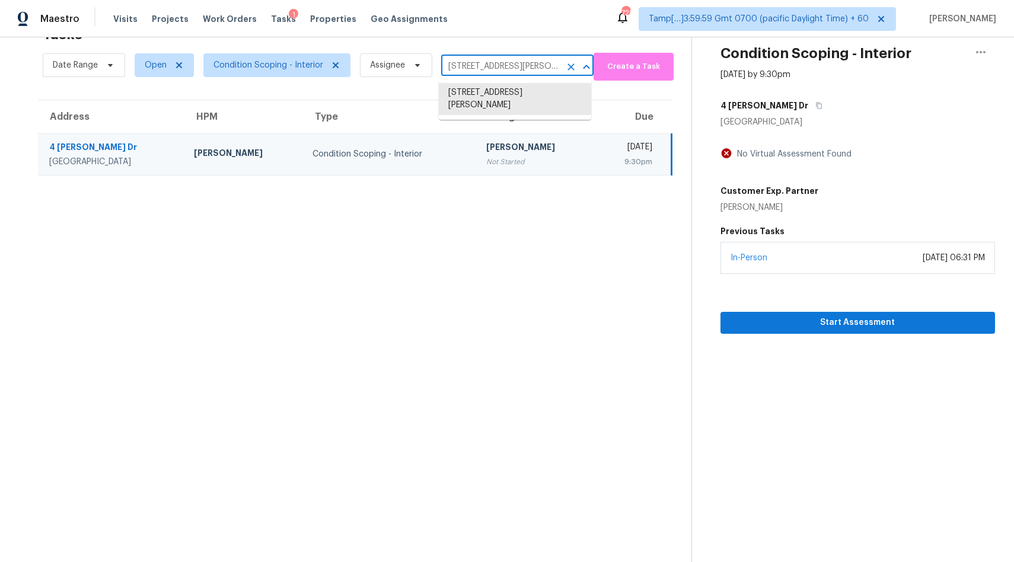
paste input "[STREET_ADDRESS]"
type input "[STREET_ADDRESS]"
click at [474, 103] on li "[STREET_ADDRESS]" at bounding box center [515, 93] width 152 height 20
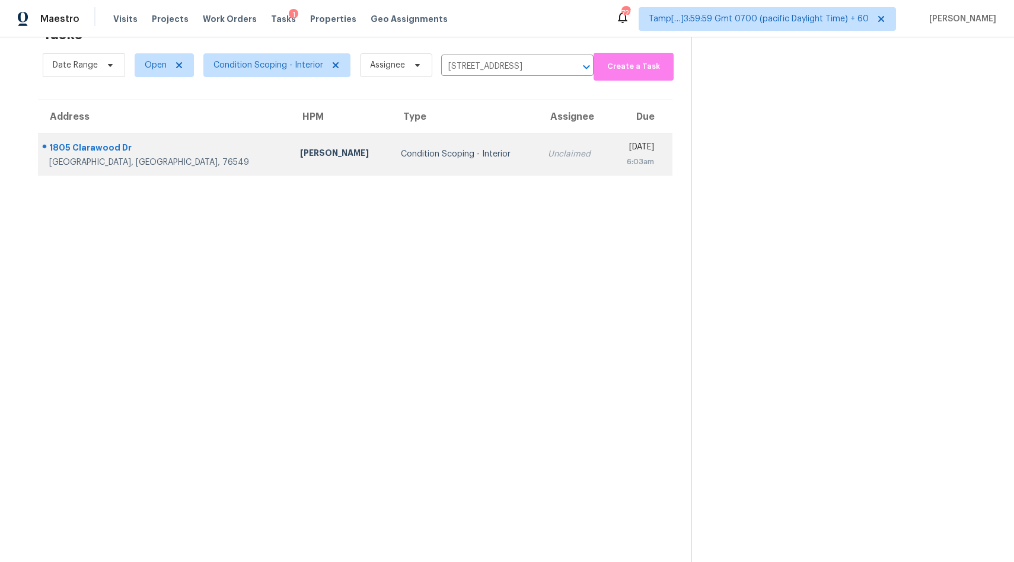
click at [538, 162] on td "Unclaimed" at bounding box center [573, 153] width 71 height 41
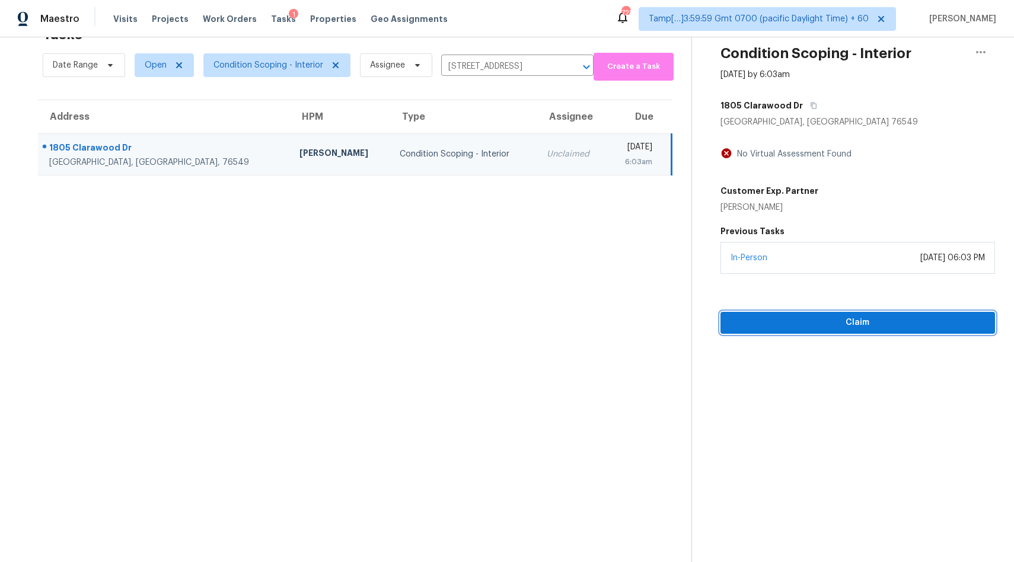
click at [823, 324] on span "Claim" at bounding box center [858, 322] width 256 height 15
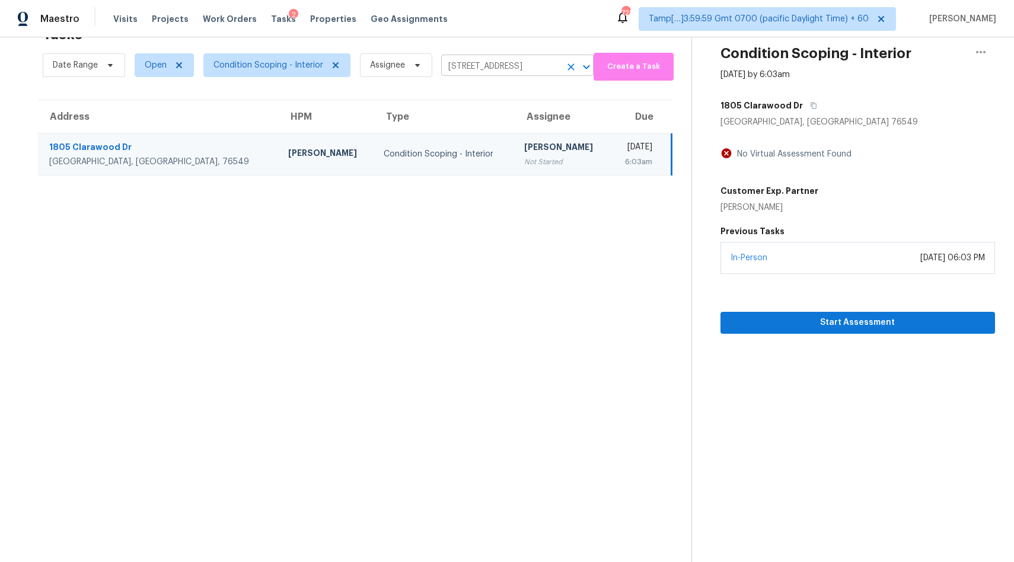
click at [515, 69] on input "[STREET_ADDRESS]" at bounding box center [500, 67] width 119 height 18
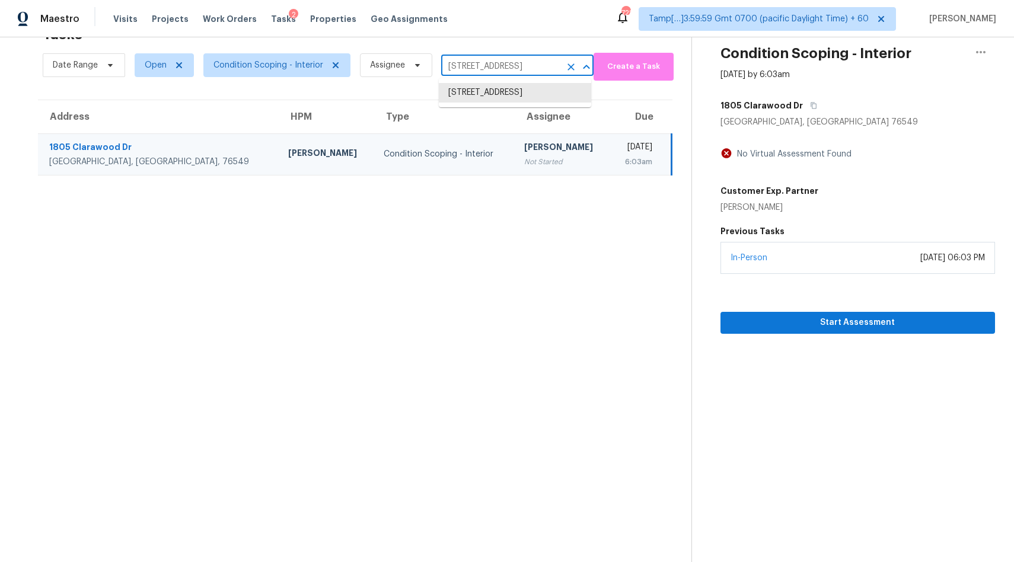
paste input "[STREET_ADDRESS][PERSON_NAME]"
type input "[STREET_ADDRESS][PERSON_NAME]"
click at [486, 107] on li "[STREET_ADDRESS][PERSON_NAME]" at bounding box center [515, 99] width 152 height 32
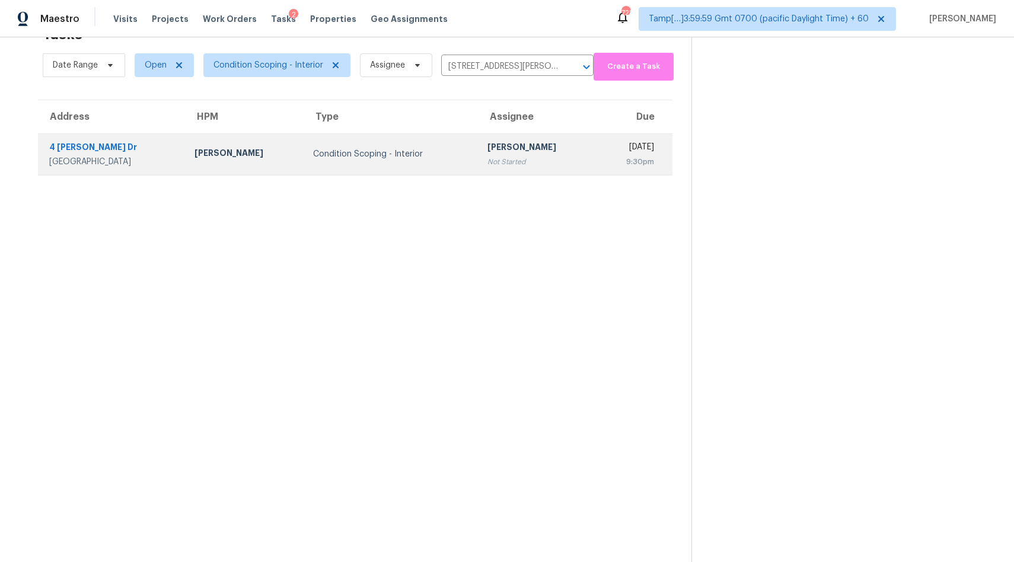
click at [487, 143] on div "[PERSON_NAME]" at bounding box center [537, 148] width 100 height 15
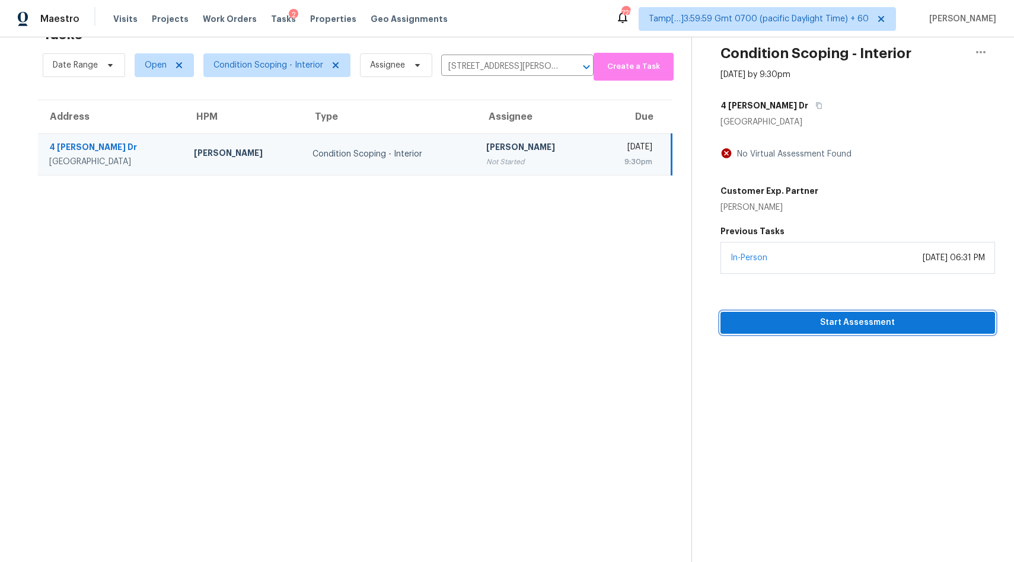
click at [801, 326] on span "Start Assessment" at bounding box center [858, 322] width 256 height 15
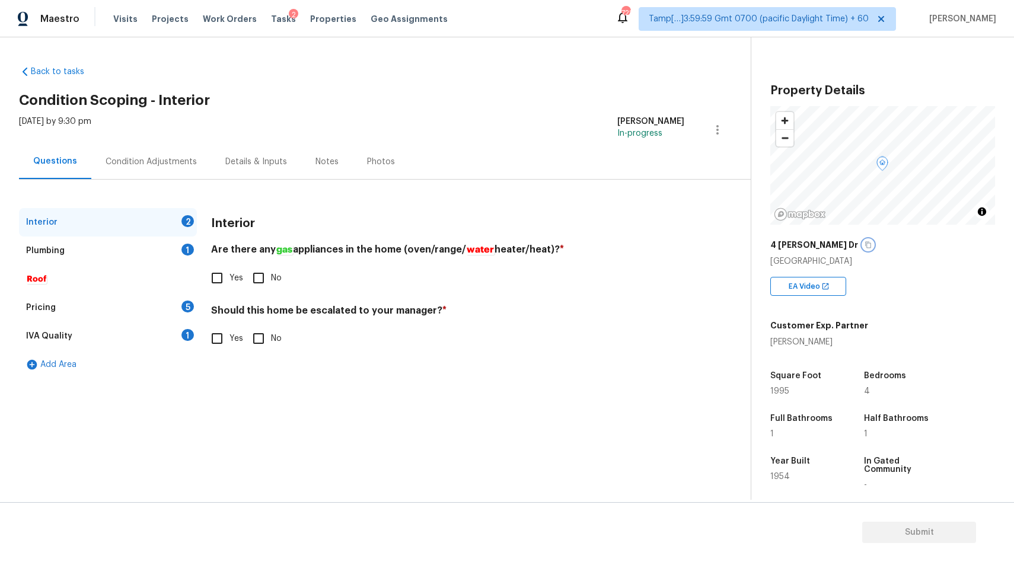
click at [864, 246] on icon "button" at bounding box center [867, 244] width 7 height 7
click at [49, 309] on div "Pricing" at bounding box center [41, 308] width 30 height 12
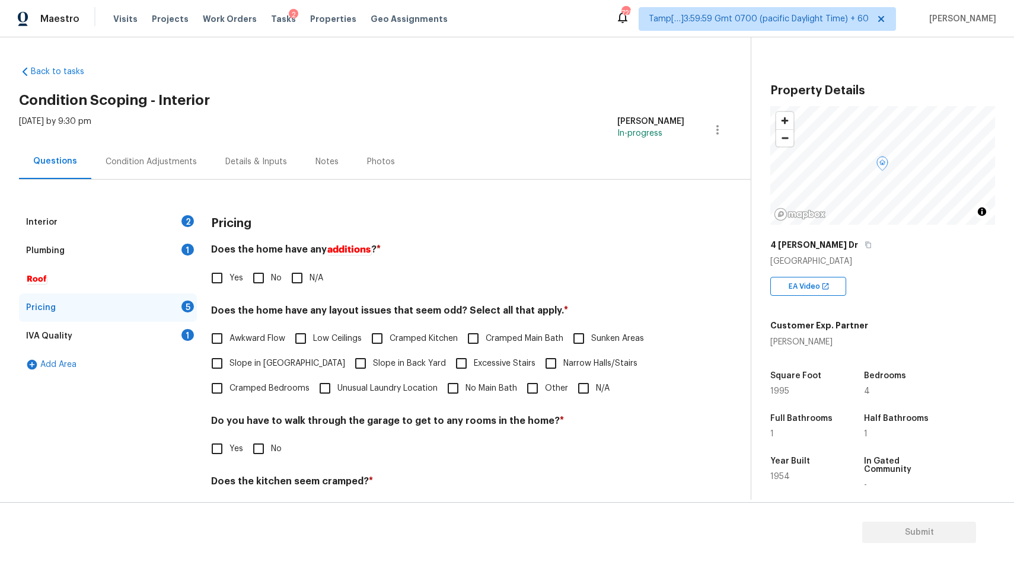
click at [234, 274] on span "Yes" at bounding box center [236, 278] width 14 height 12
click at [229, 274] on input "Yes" at bounding box center [217, 278] width 25 height 25
checkbox input "true"
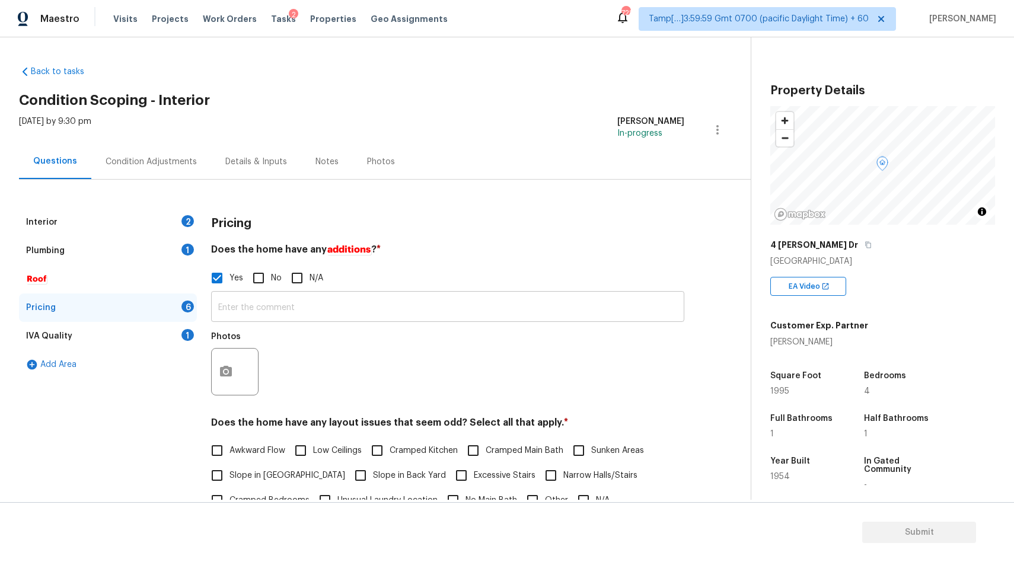
click at [297, 314] on input "text" at bounding box center [447, 308] width 473 height 28
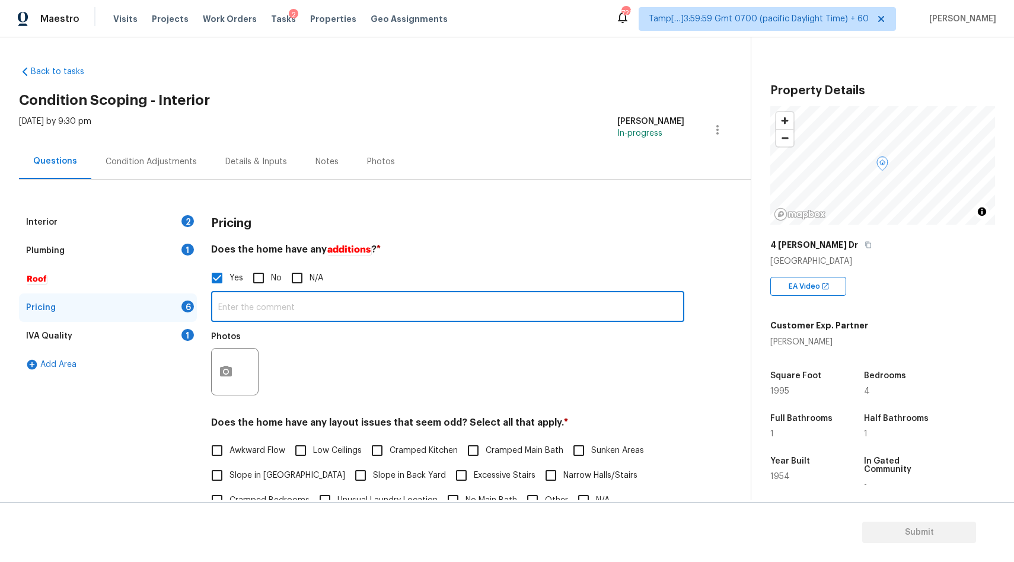
paste input "Enclosed/Covered Patio"
type input "Enclosed/Covered Patio"
click at [223, 366] on icon "button" at bounding box center [226, 372] width 14 height 14
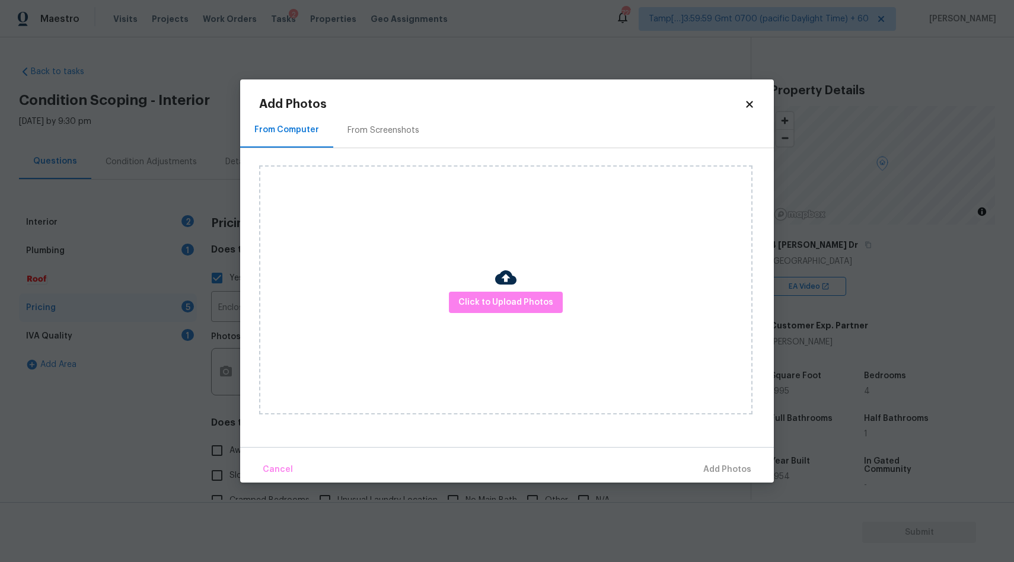
click at [366, 133] on div "From Screenshots" at bounding box center [383, 130] width 72 height 12
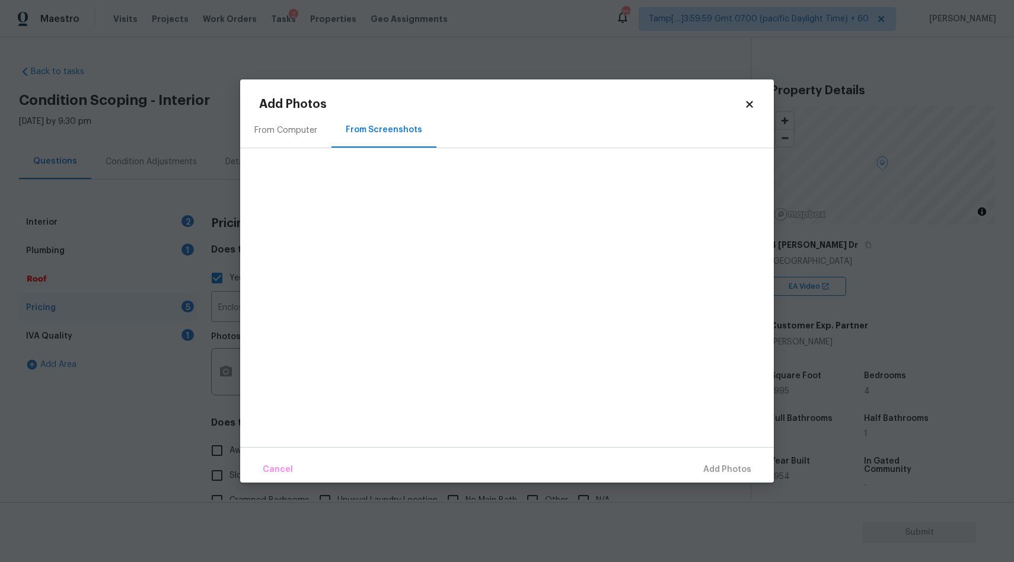
click at [384, 352] on div at bounding box center [516, 278] width 515 height 249
click at [726, 467] on div "Cancel Add Photos" at bounding box center [507, 465] width 534 height 36
click at [286, 132] on div "From Computer" at bounding box center [285, 130] width 63 height 12
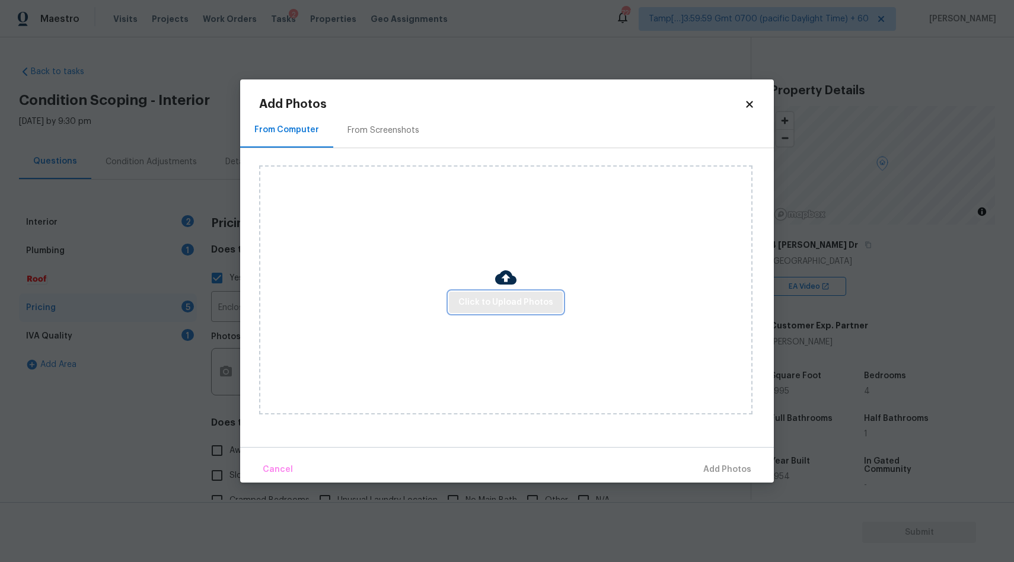
click at [480, 299] on span "Click to Upload Photos" at bounding box center [505, 302] width 95 height 15
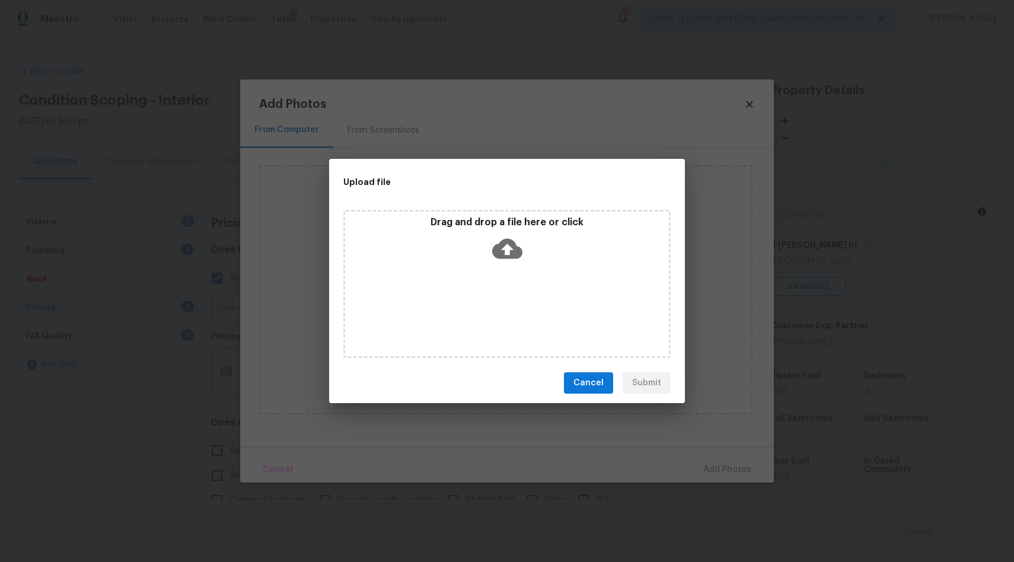
click at [502, 244] on icon at bounding box center [507, 249] width 30 height 20
